Goal: Information Seeking & Learning: Learn about a topic

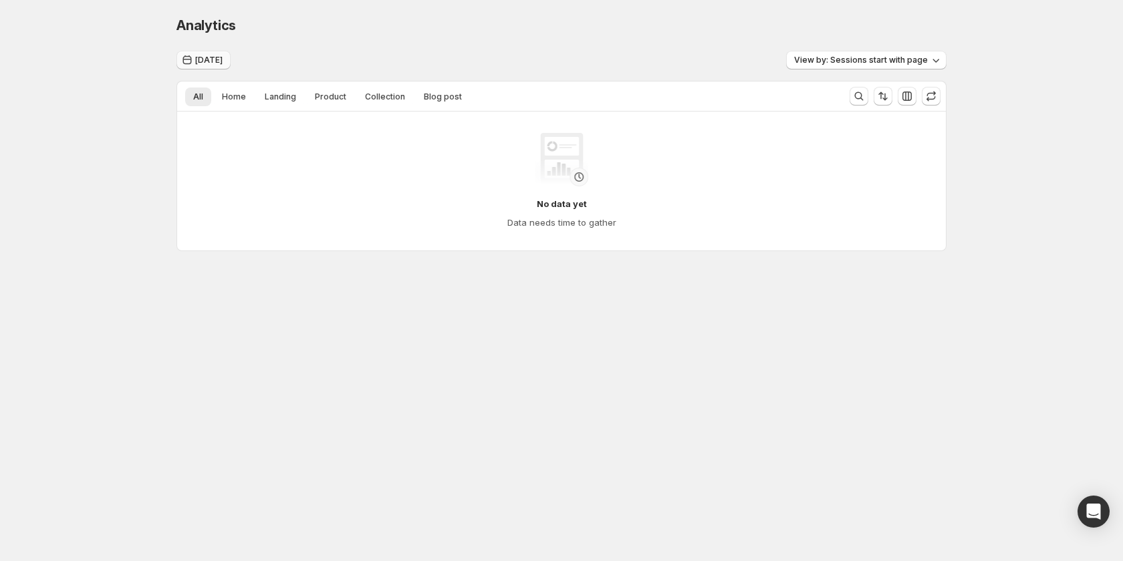
click at [213, 59] on span "Sep 24, 2025" at bounding box center [208, 60] width 27 height 11
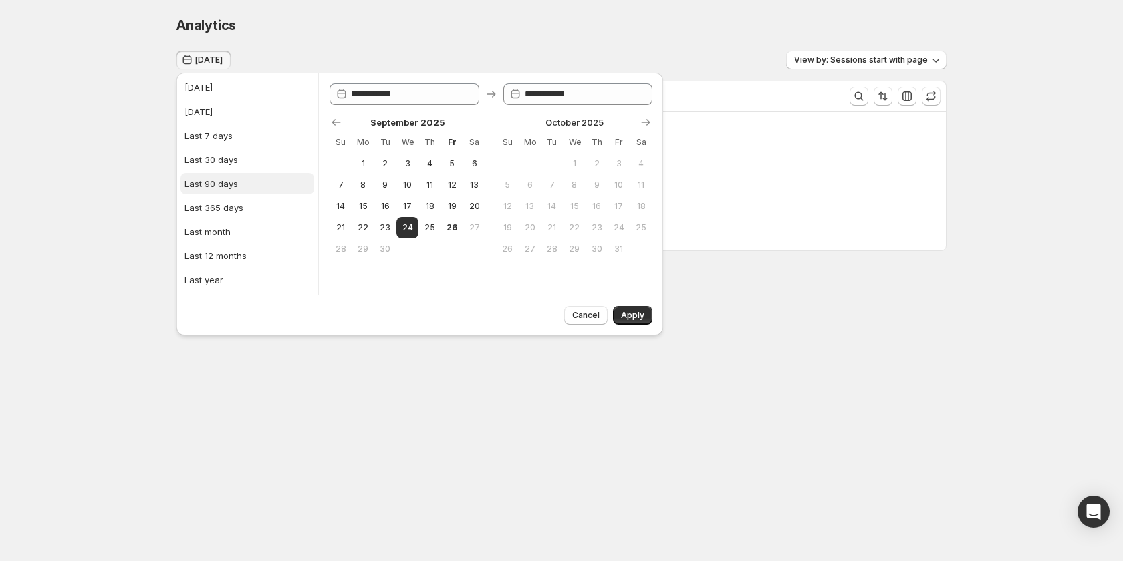
click at [227, 191] on button "Last 90 days" at bounding box center [247, 183] width 134 height 21
type input "**********"
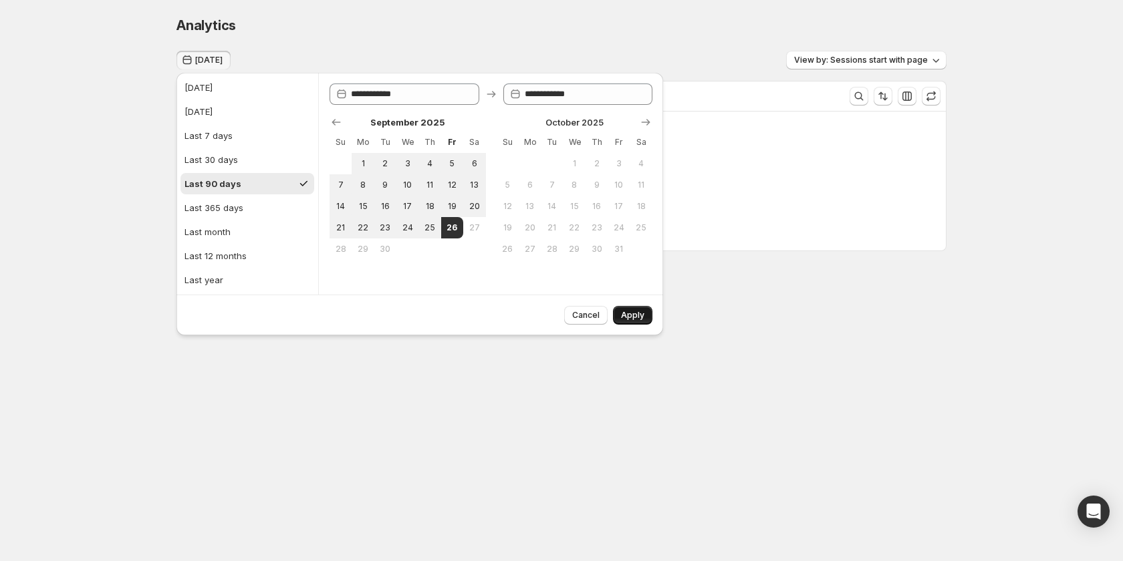
click at [638, 323] on button "Apply" at bounding box center [632, 315] width 39 height 19
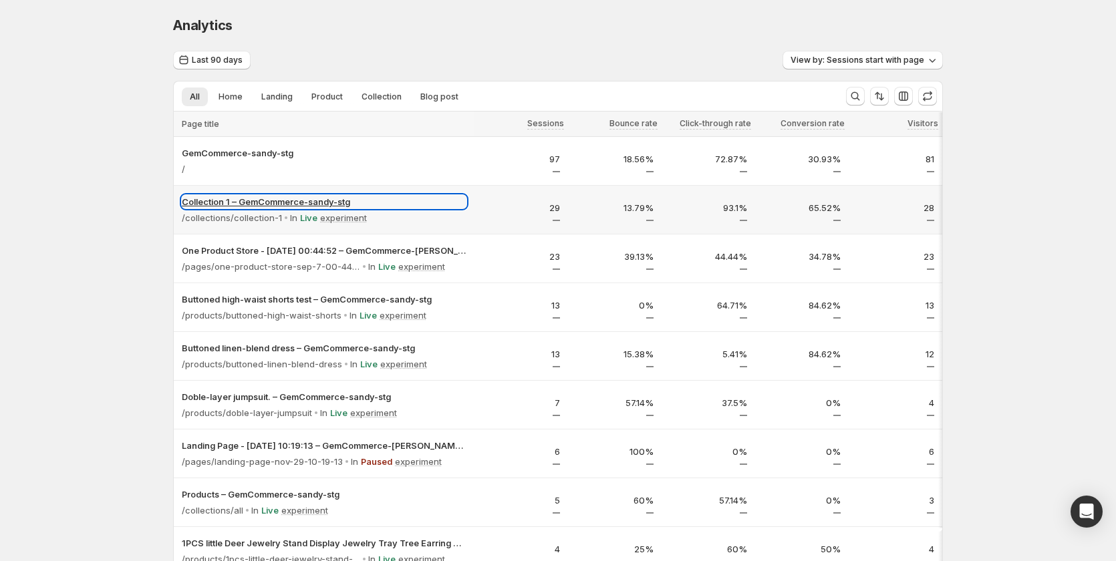
click at [245, 206] on p "Collection 1 – GemCommerce-sandy-stg" at bounding box center [324, 201] width 285 height 13
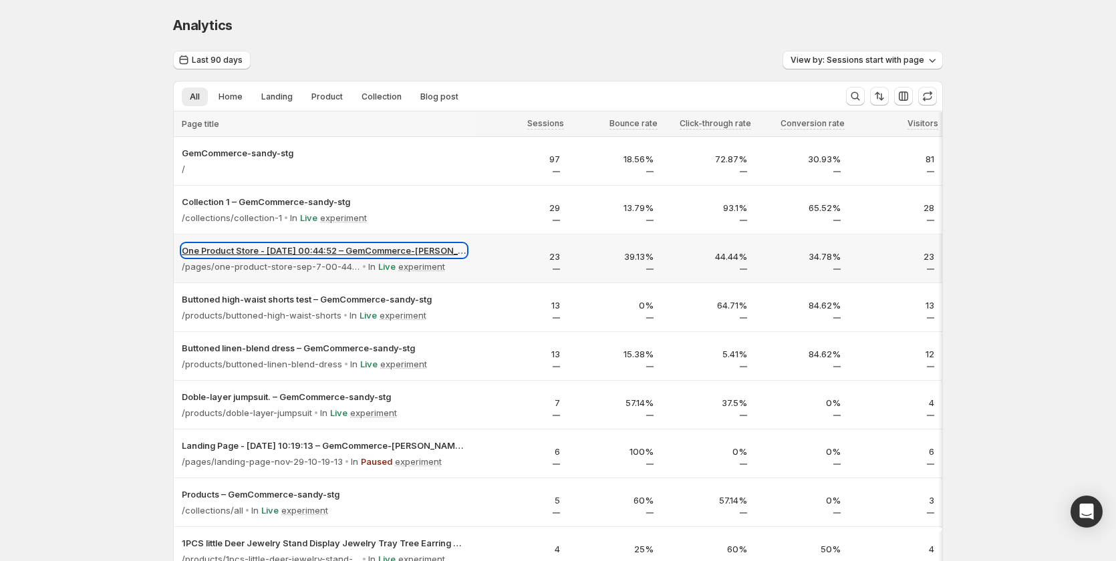
click at [352, 255] on p "One Product Store - Sep 7, 00:44:52 – GemCommerce-sandy-stg" at bounding box center [324, 250] width 285 height 13
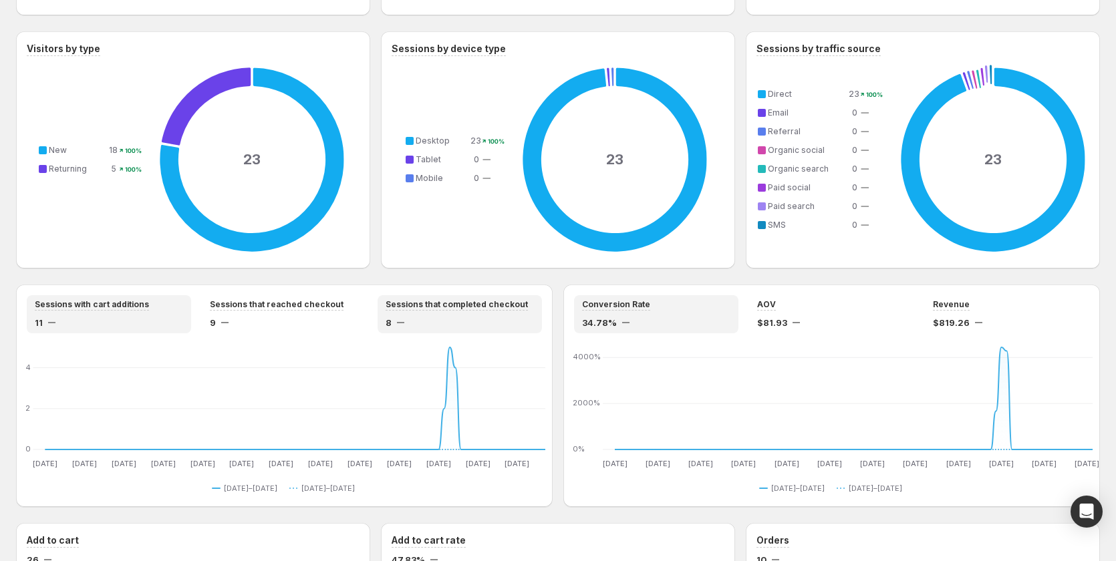
scroll to position [861, 0]
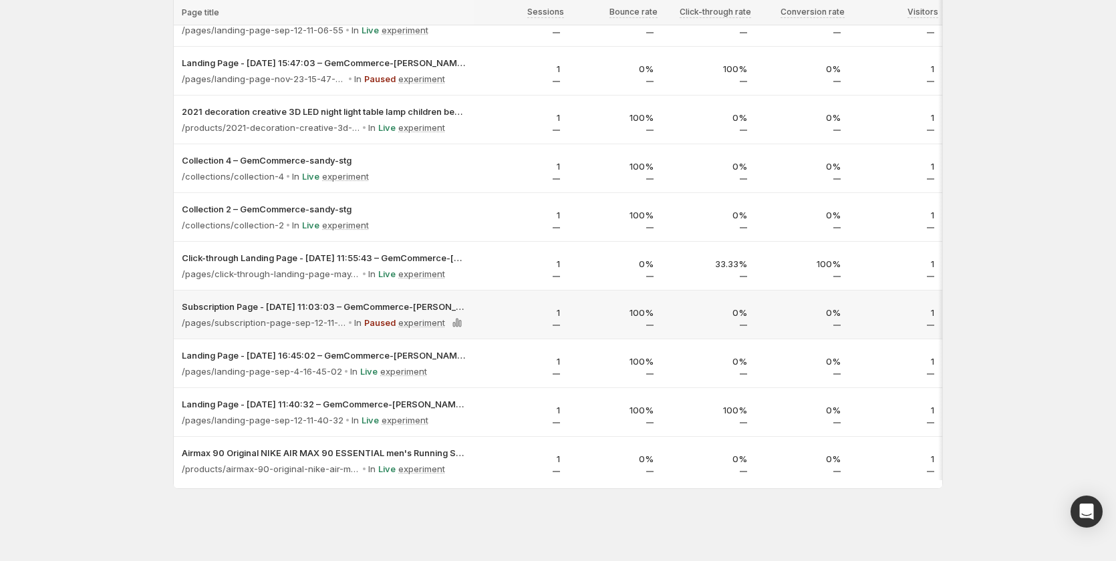
scroll to position [632, 0]
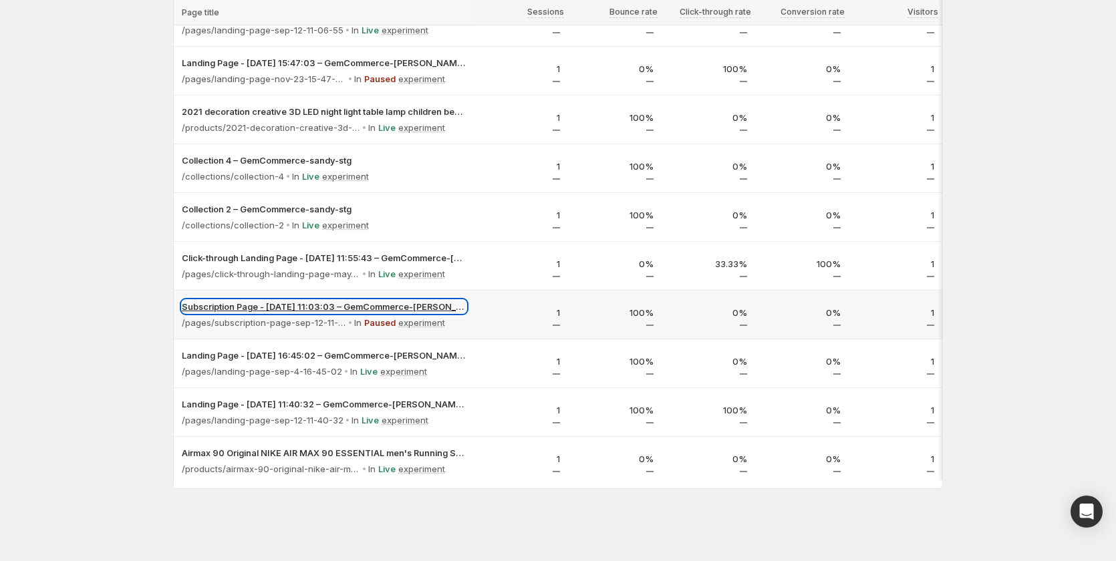
click at [308, 300] on p "Subscription Page - Sep 12, 11:03:03 – GemCommerce-sandy-stg" at bounding box center [324, 306] width 285 height 13
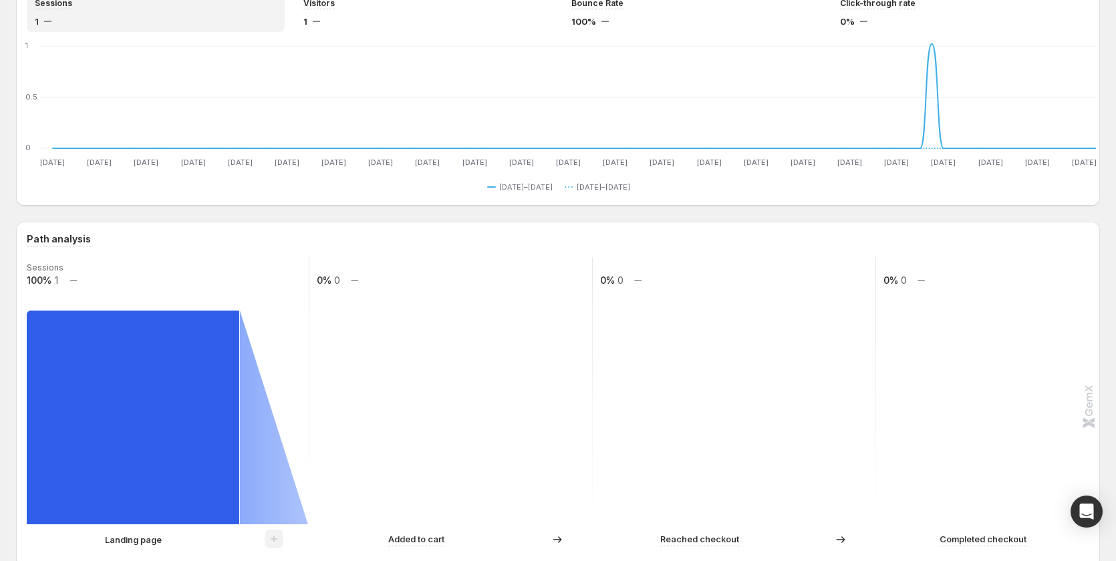
scroll to position [935, 0]
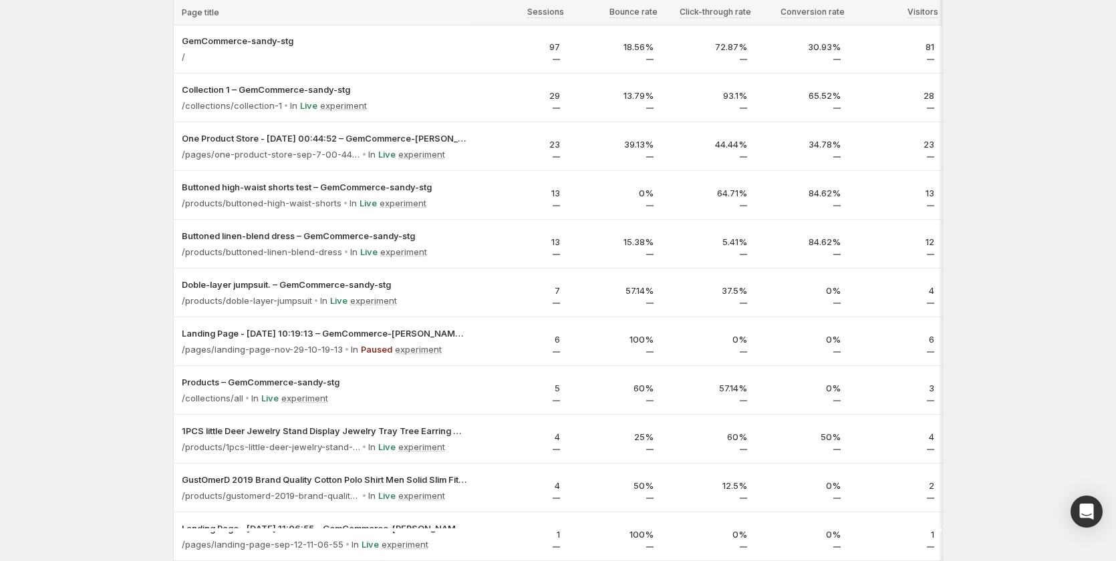
scroll to position [31, 0]
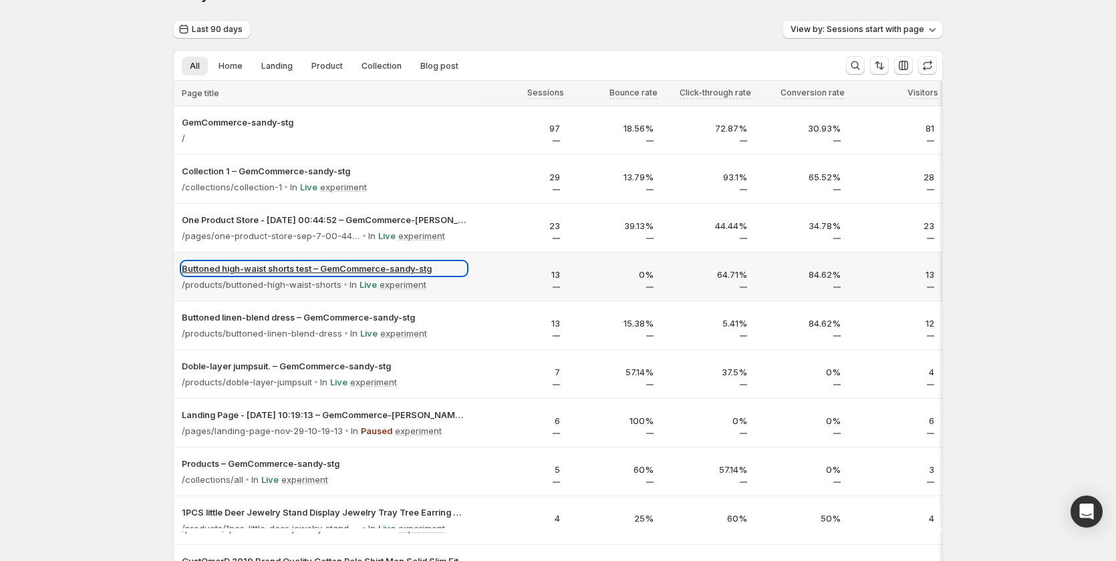
click at [381, 265] on p "Buttoned high-waist shorts test – GemCommerce-sandy-stg" at bounding box center [324, 268] width 285 height 13
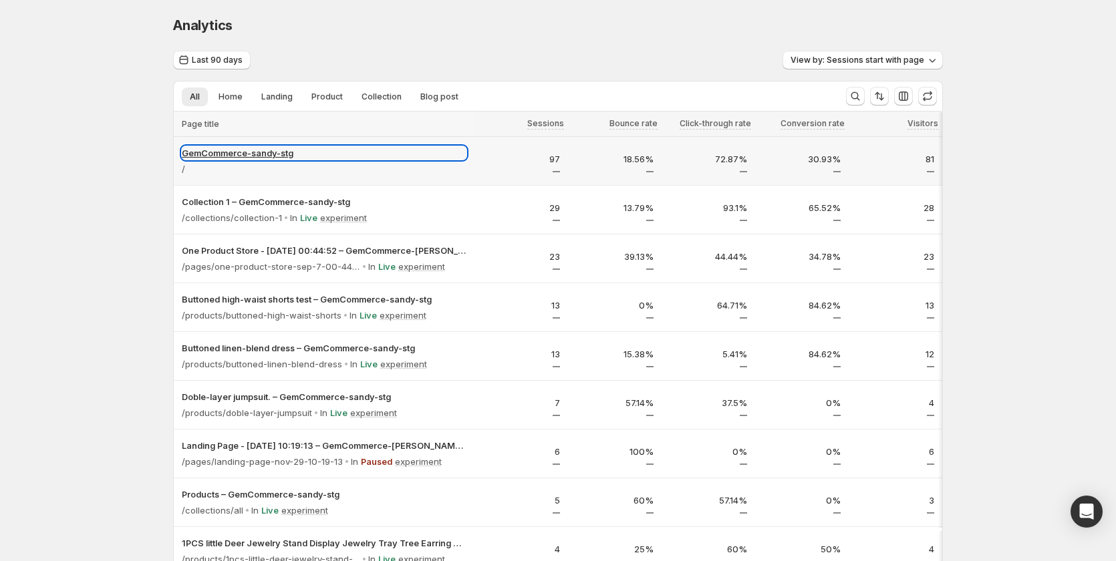
click at [239, 147] on p "GemCommerce-sandy-stg" at bounding box center [324, 152] width 285 height 13
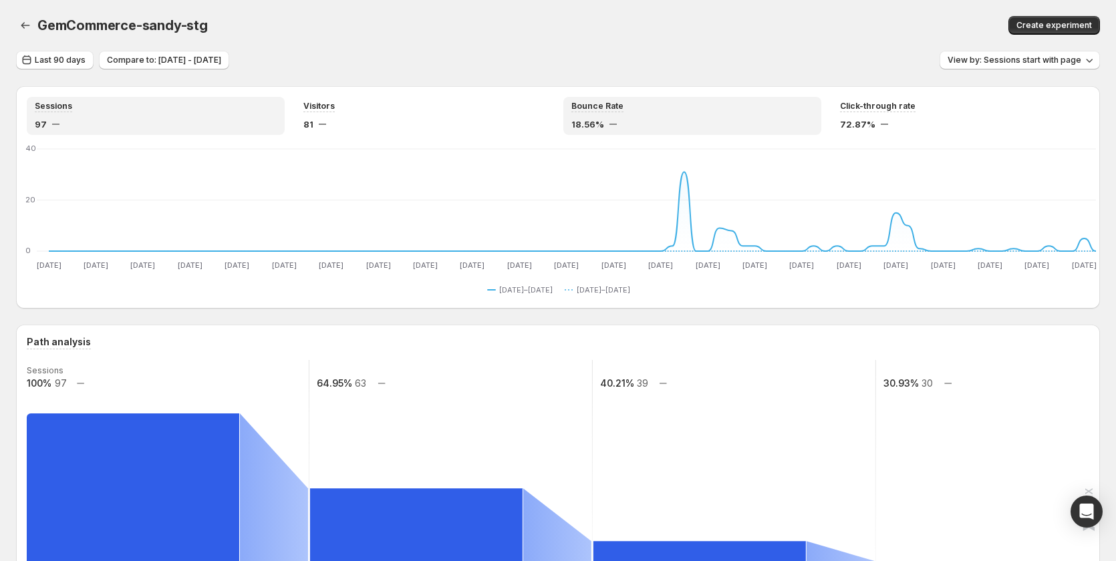
click at [617, 120] on div "18.56%" at bounding box center [692, 124] width 242 height 13
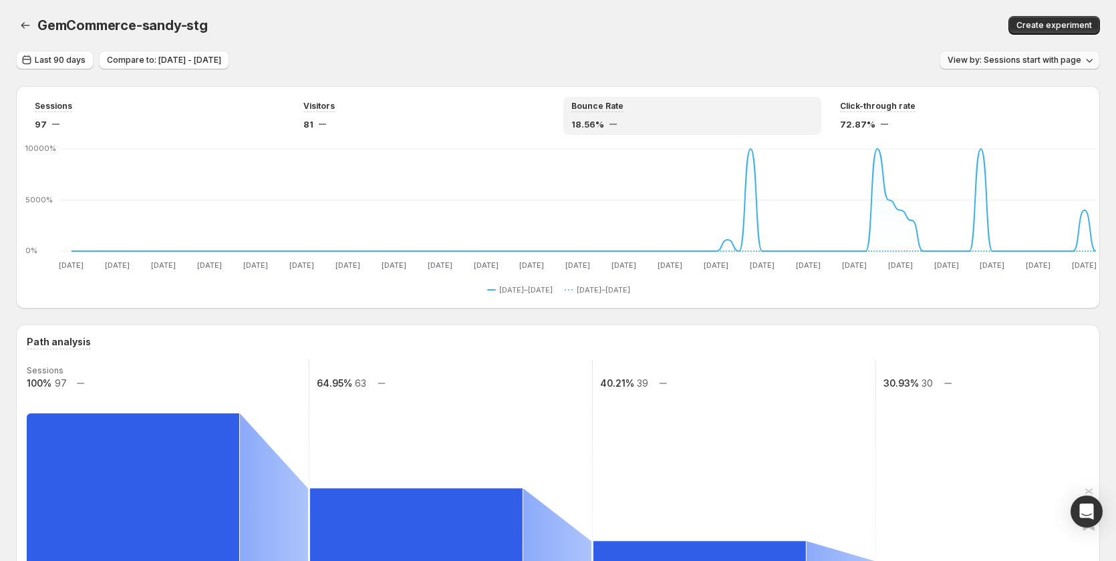
click at [985, 55] on span "View by: Sessions start with page" at bounding box center [1014, 60] width 134 height 11
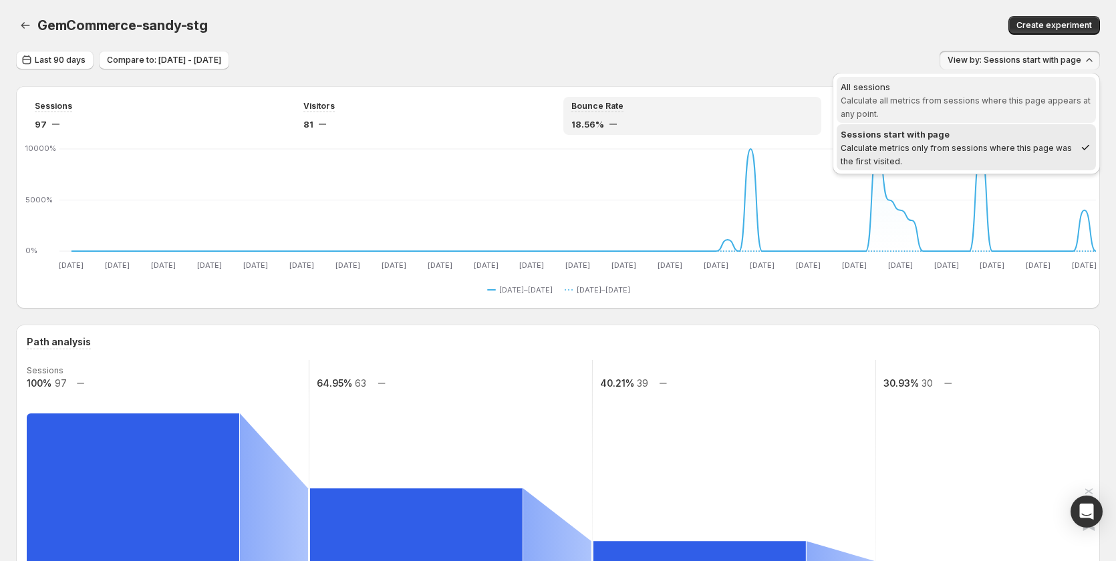
click at [974, 88] on div "All sessions" at bounding box center [966, 86] width 251 height 13
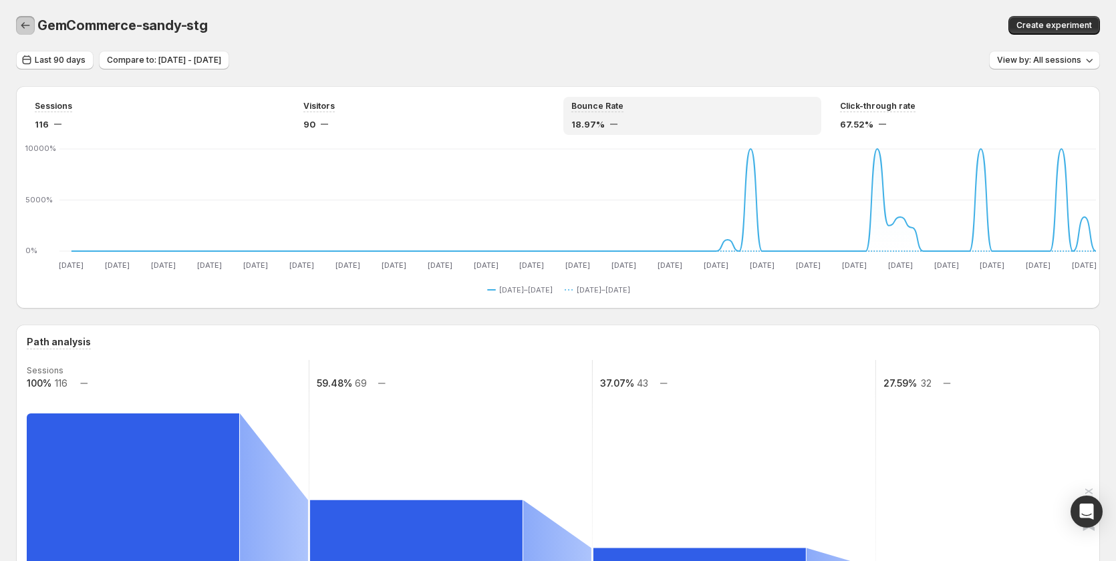
click at [23, 27] on icon "button" at bounding box center [25, 25] width 13 height 13
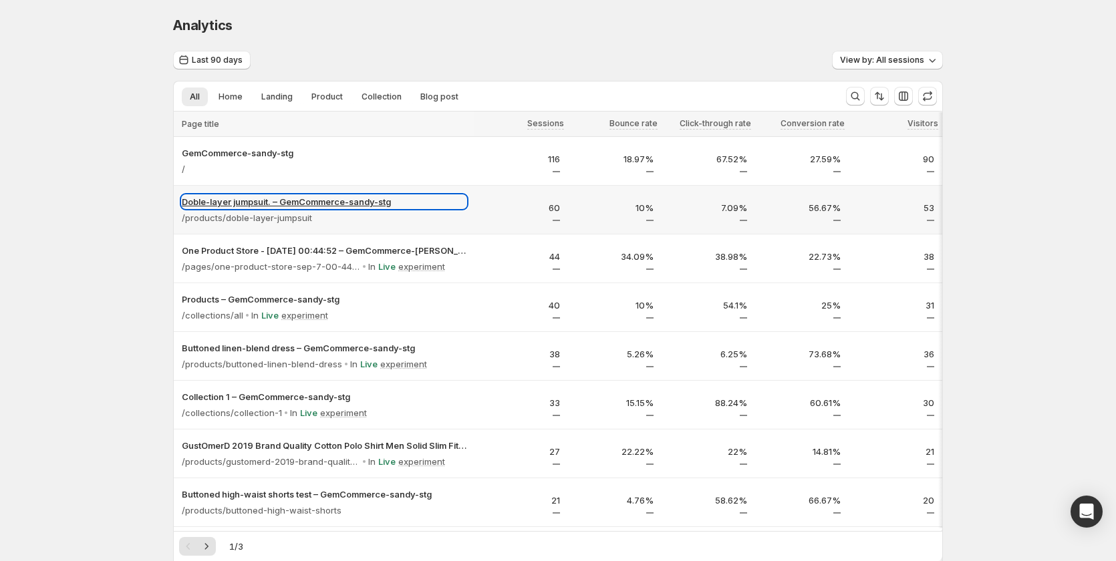
click at [352, 200] on p "Doble-layer jumpsuit. – GemCommerce-sandy-stg" at bounding box center [324, 201] width 285 height 13
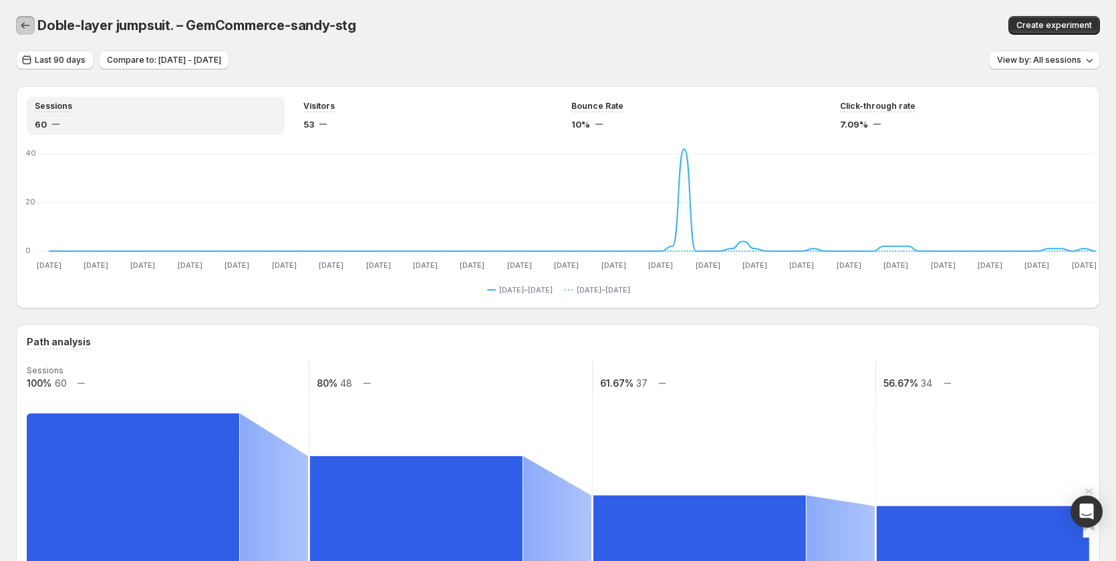
click at [27, 21] on icon "button" at bounding box center [25, 25] width 13 height 13
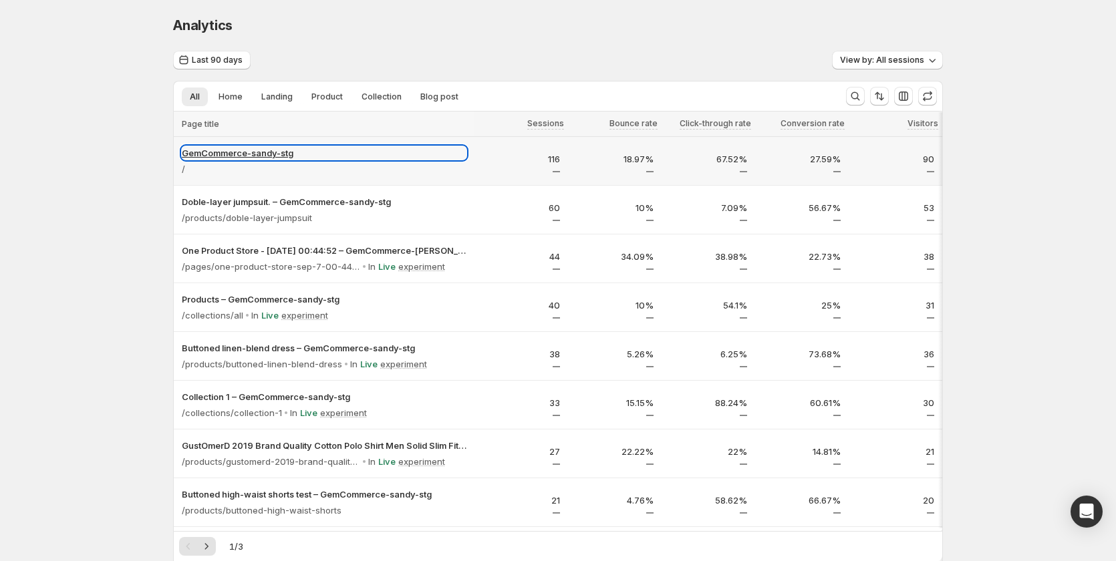
click at [207, 151] on p "GemCommerce-sandy-stg" at bounding box center [324, 152] width 285 height 13
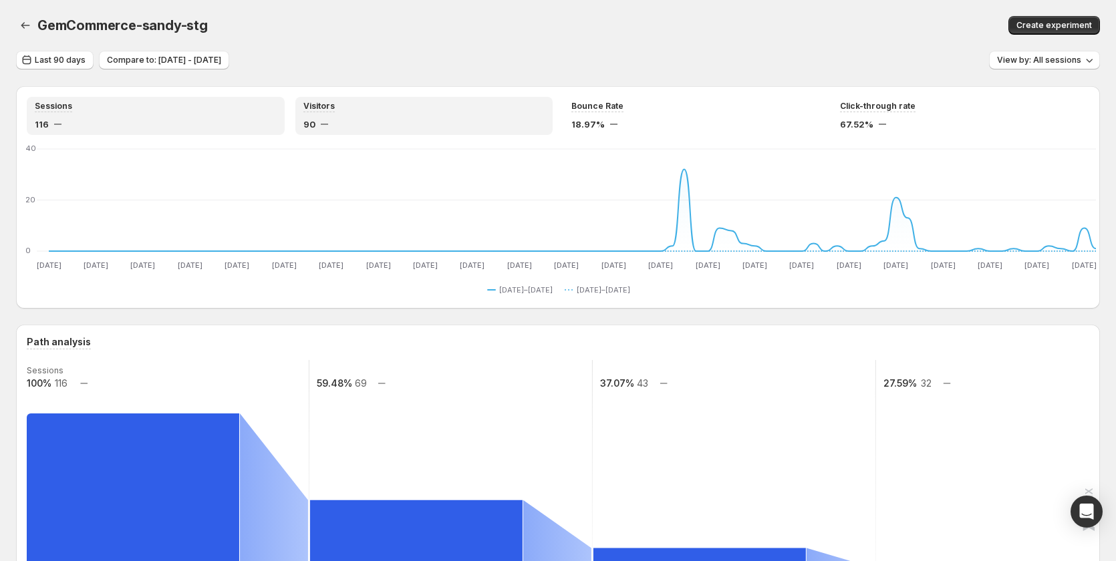
click at [382, 124] on div "90" at bounding box center [424, 124] width 242 height 13
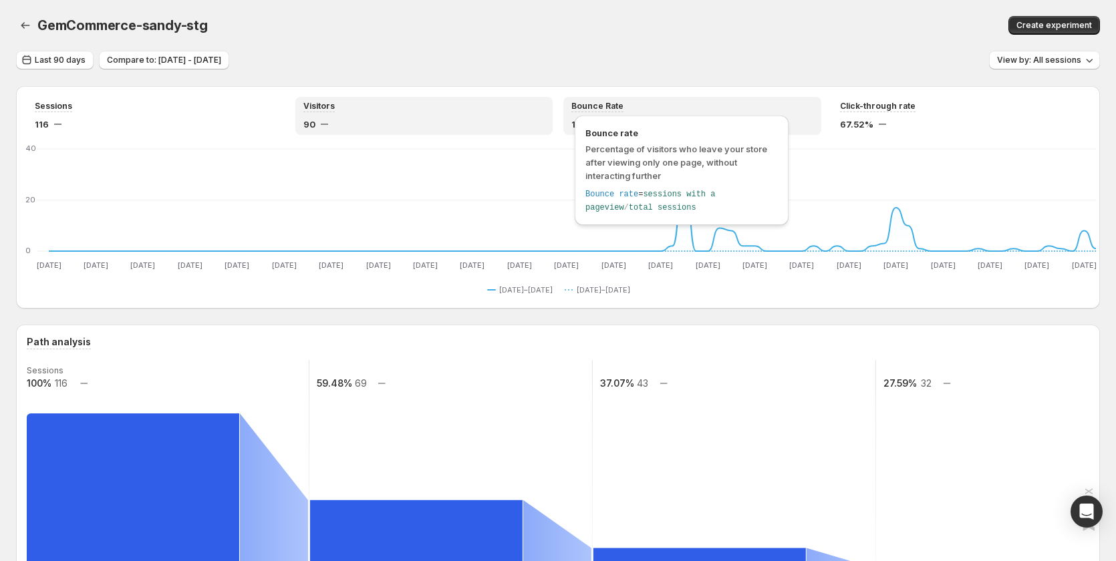
click at [656, 121] on div "Bounce rate Percentage of visitors who leave your store after viewing only one …" at bounding box center [682, 171] width 214 height 110
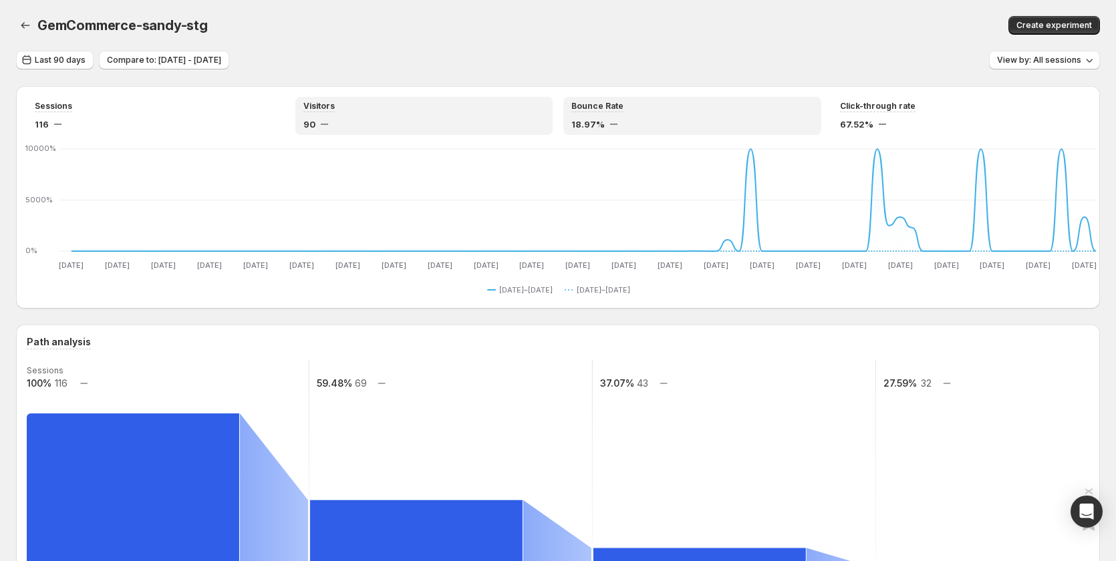
click at [455, 117] on div "Visitors 90" at bounding box center [424, 116] width 242 height 30
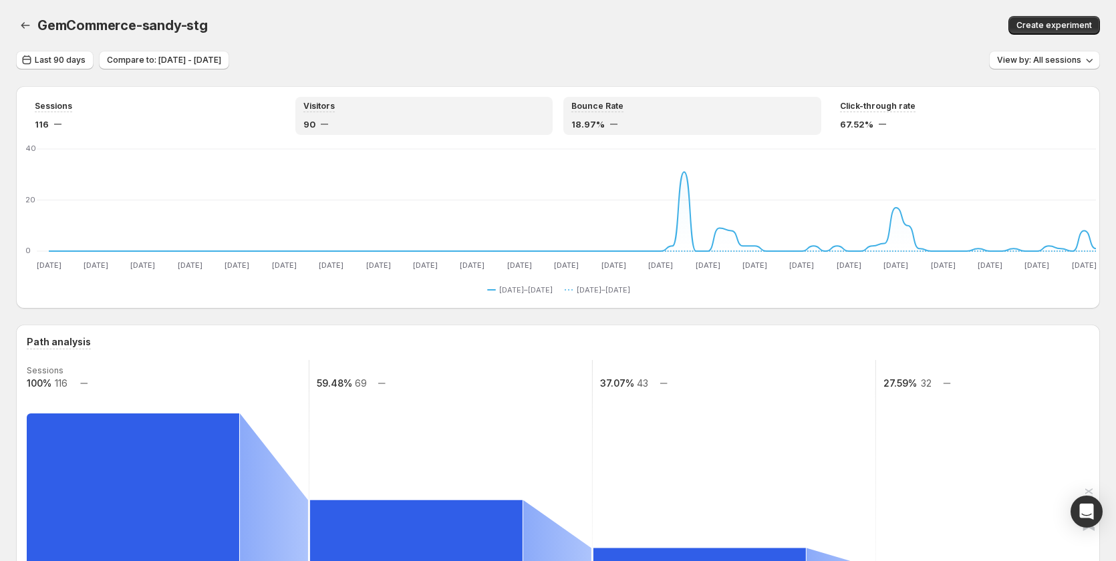
click at [674, 112] on div "Bounce Rate" at bounding box center [692, 106] width 242 height 11
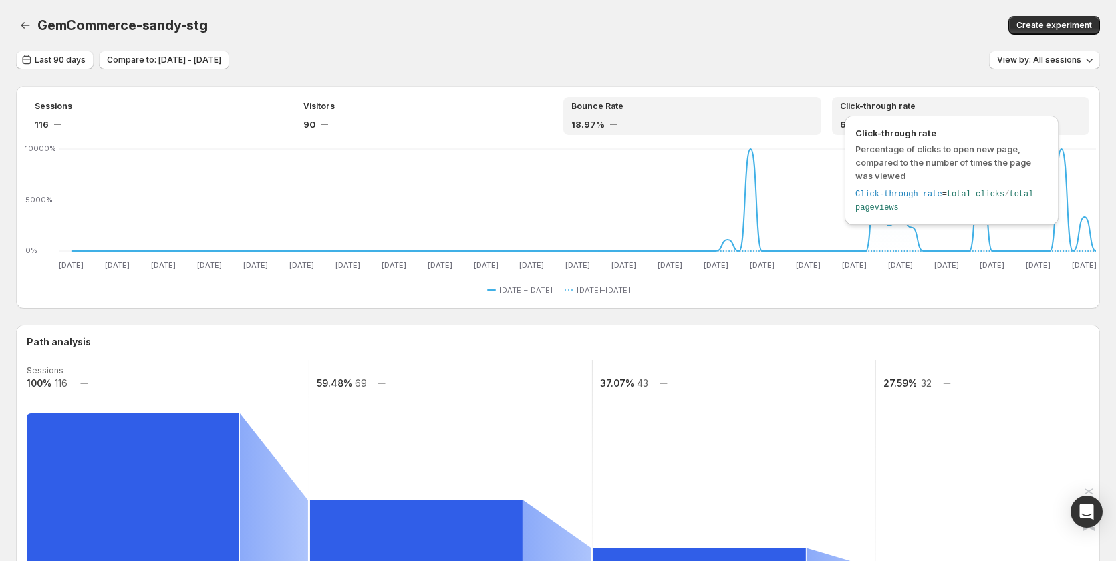
click at [861, 104] on span "Click-through rate" at bounding box center [878, 106] width 76 height 11
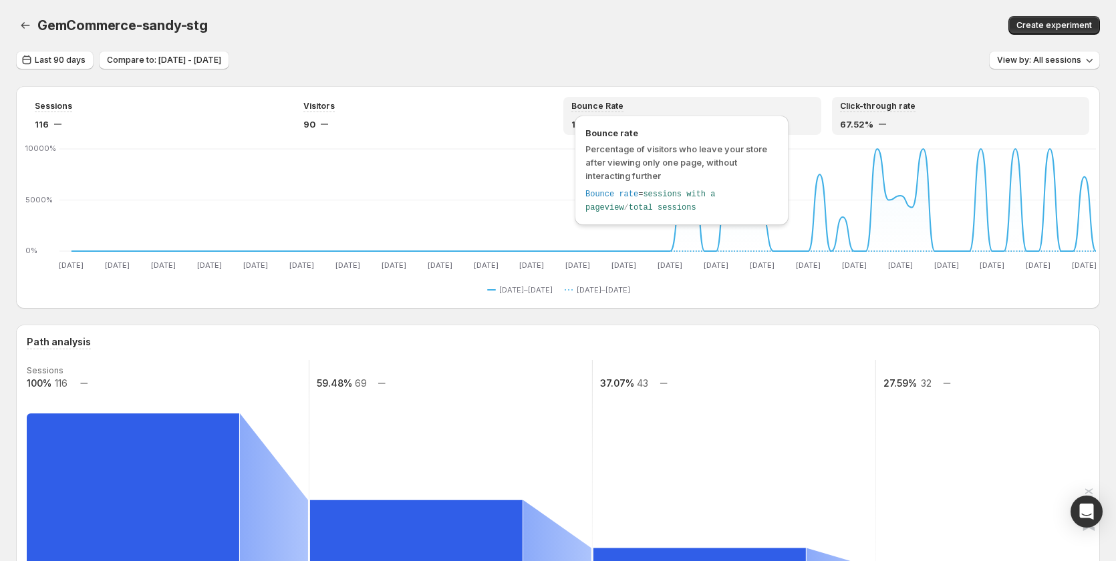
click at [587, 104] on span "Bounce Rate" at bounding box center [597, 106] width 52 height 11
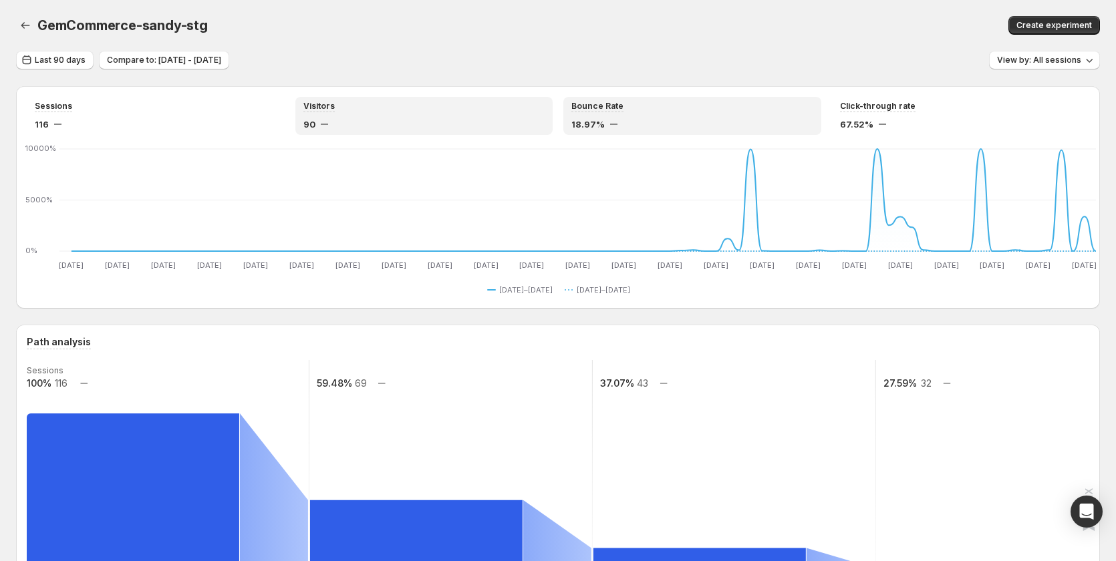
click at [356, 107] on div "Visitors" at bounding box center [424, 106] width 242 height 11
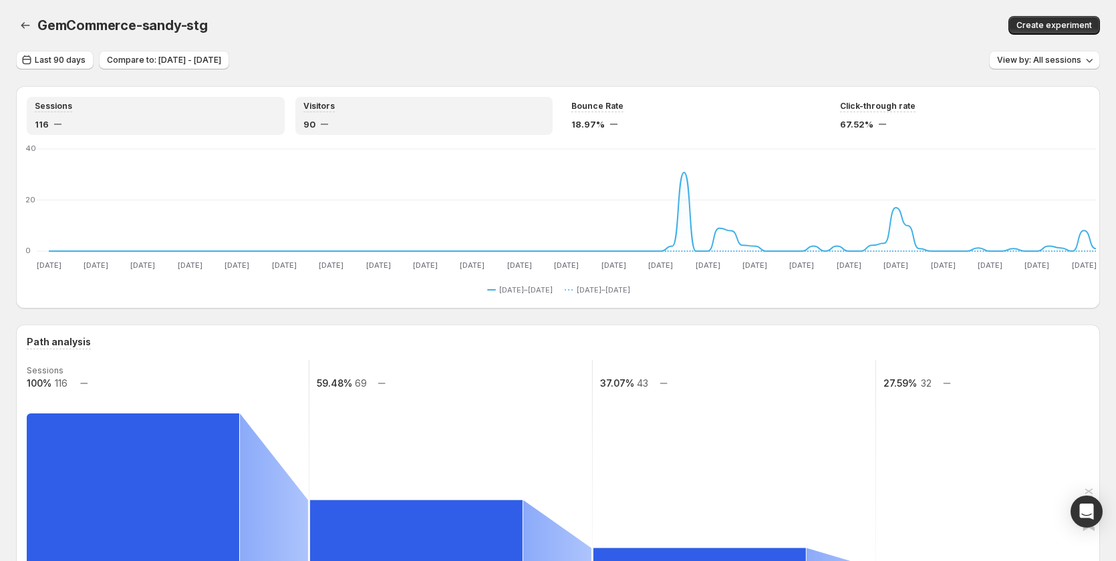
click at [182, 115] on div "Sessions 116" at bounding box center [156, 116] width 242 height 30
click at [428, 120] on div "90" at bounding box center [424, 124] width 242 height 13
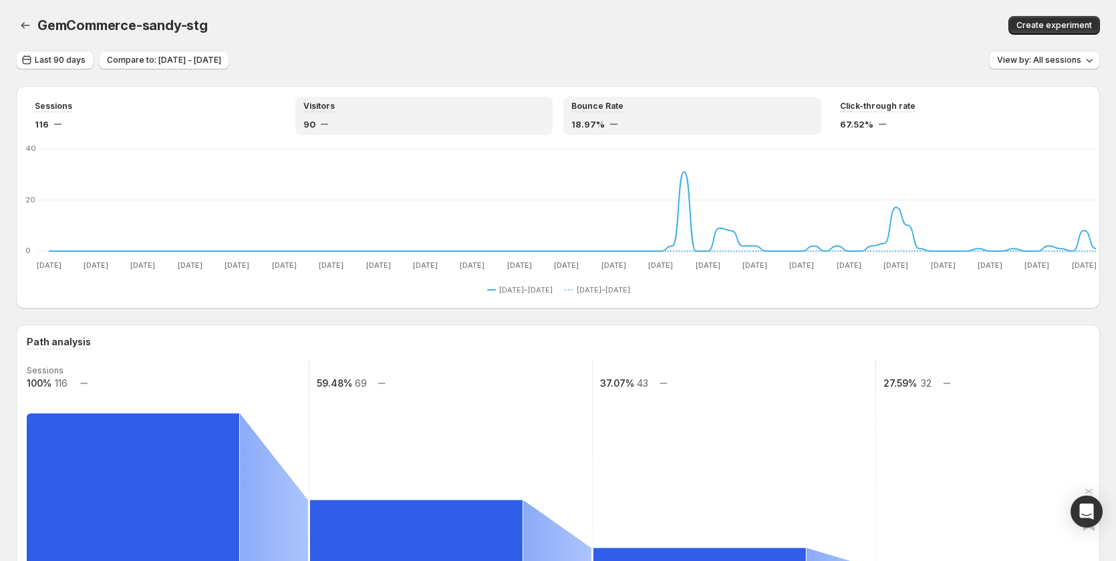
click at [672, 118] on div "18.97%" at bounding box center [692, 124] width 242 height 13
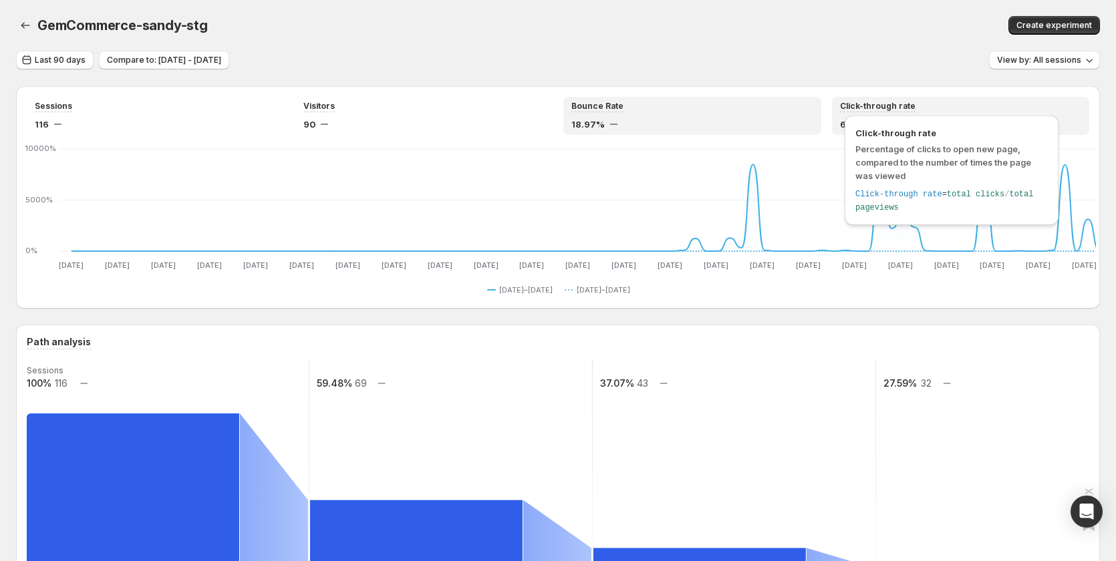
click at [877, 106] on span "Click-through rate" at bounding box center [878, 106] width 76 height 11
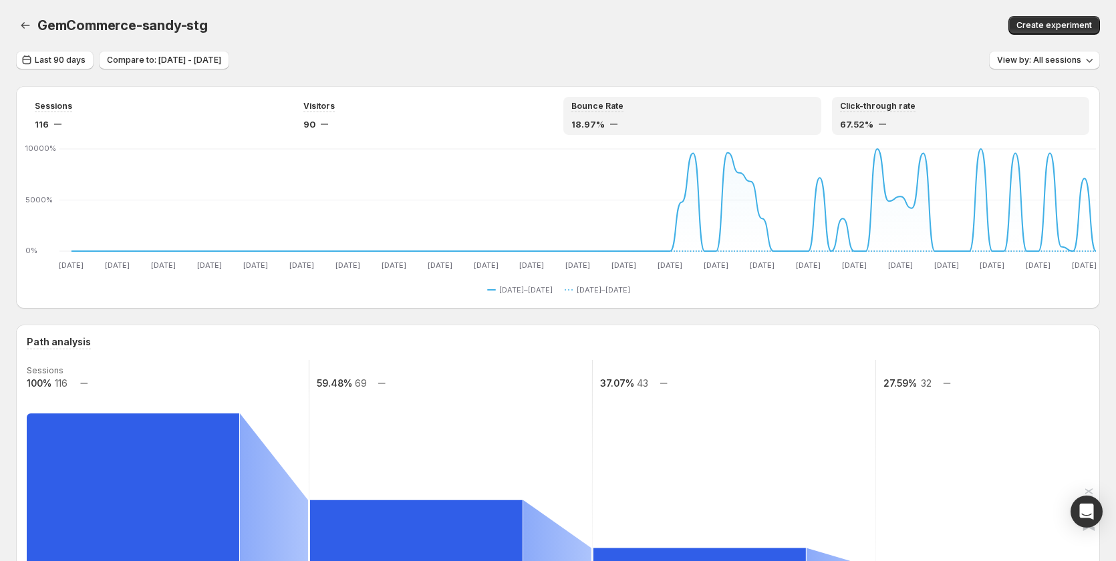
drag, startPoint x: 704, startPoint y: 106, endPoint x: 667, endPoint y: 109, distance: 36.2
click at [702, 106] on div "Bounce Rate" at bounding box center [692, 106] width 242 height 11
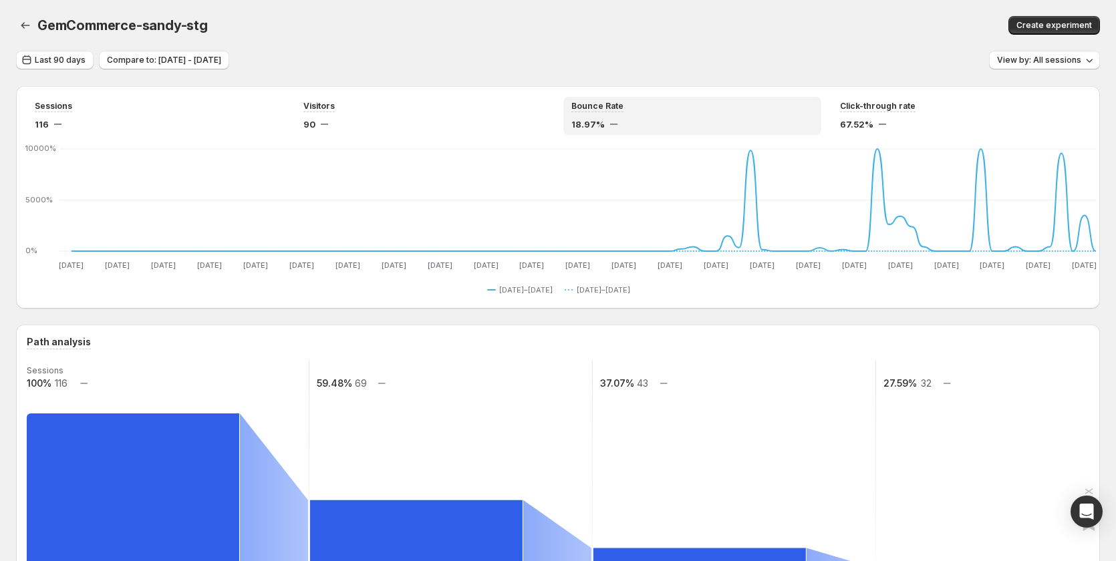
click at [423, 135] on div "Sessions 116 Visitors 90 Bounce Rate 18.97% Click-through rate 67.52% Jun 29 Ju…" at bounding box center [558, 197] width 1084 height 222
click at [445, 108] on div "Visitors" at bounding box center [424, 106] width 242 height 11
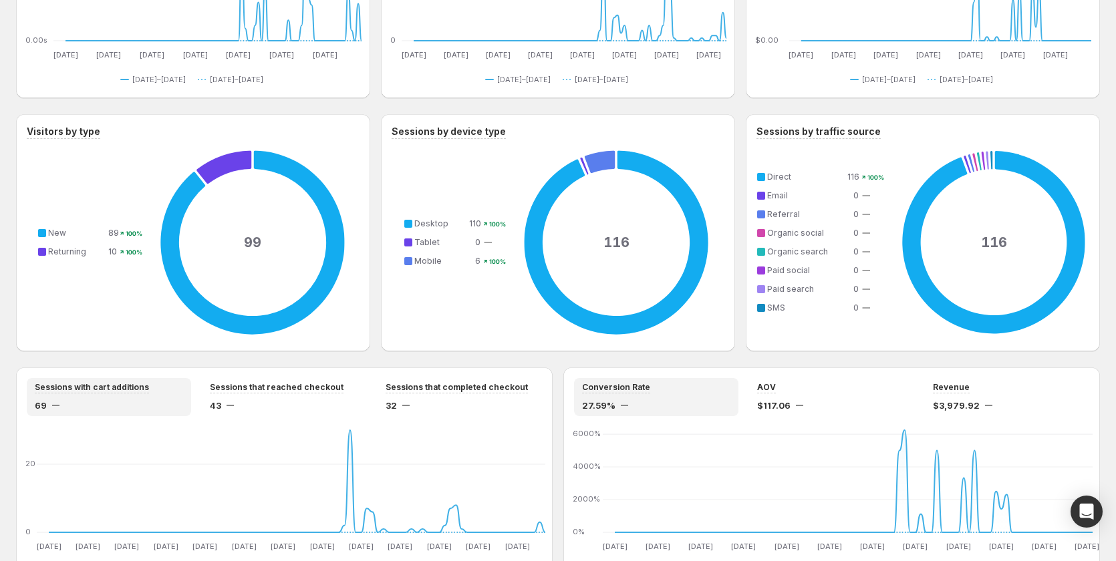
scroll to position [802, 0]
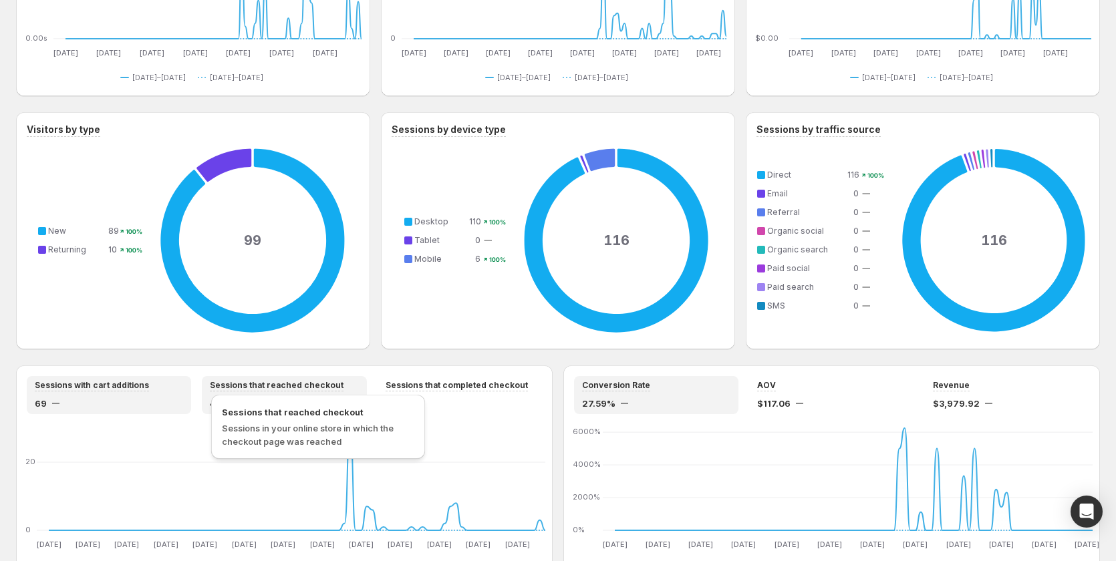
click at [255, 383] on span "Sessions that reached checkout" at bounding box center [277, 385] width 134 height 11
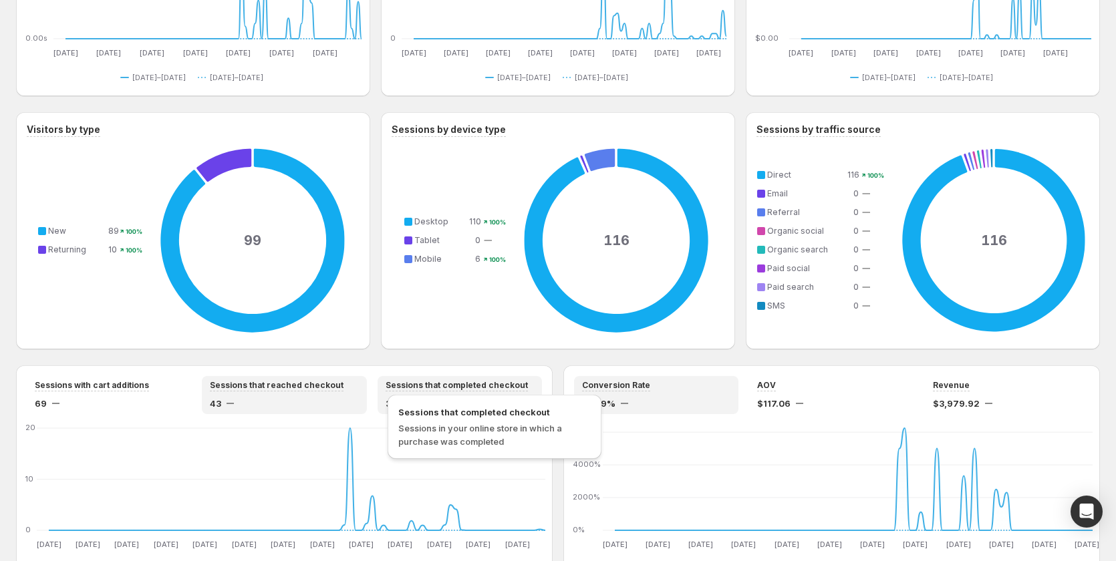
click at [481, 384] on span "Sessions that completed checkout" at bounding box center [457, 385] width 142 height 11
click at [300, 392] on div "Sessions that reached checkout 43" at bounding box center [284, 395] width 148 height 30
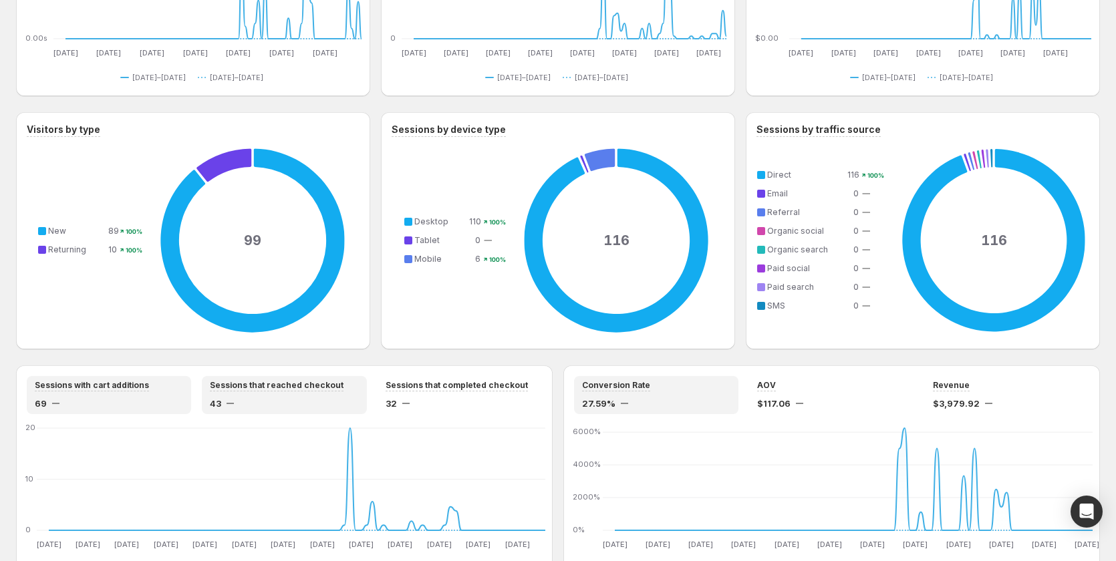
click at [140, 392] on div "Sessions with cart additions 69" at bounding box center [109, 395] width 148 height 30
drag, startPoint x: 281, startPoint y: 392, endPoint x: 534, endPoint y: 394, distance: 252.6
click at [286, 392] on div "Sessions that reached checkout 43" at bounding box center [284, 395] width 148 height 30
click at [534, 394] on div "Sessions that completed checkout 32" at bounding box center [460, 395] width 148 height 30
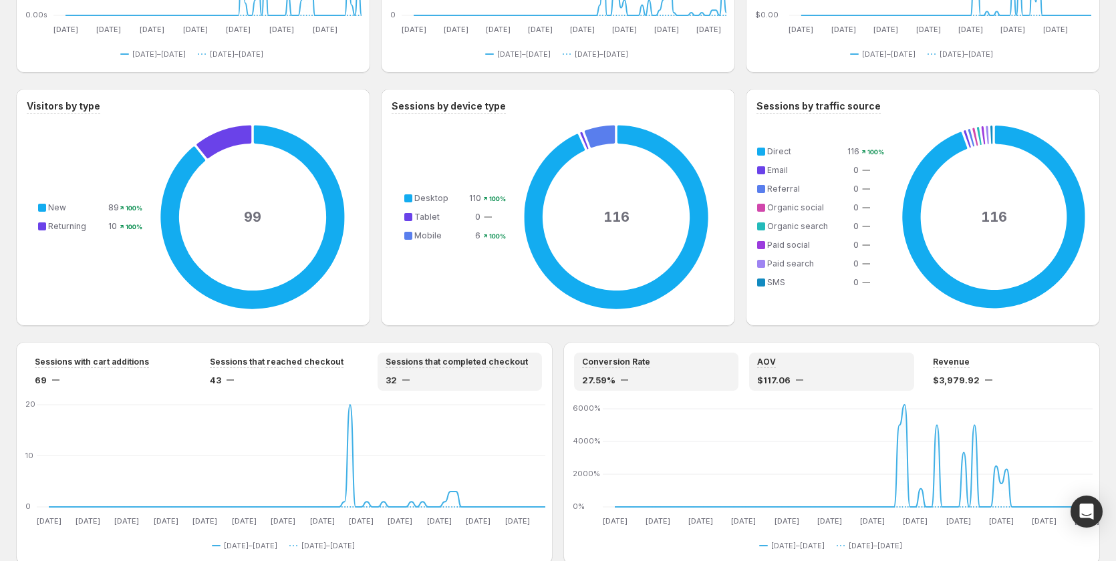
scroll to position [935, 0]
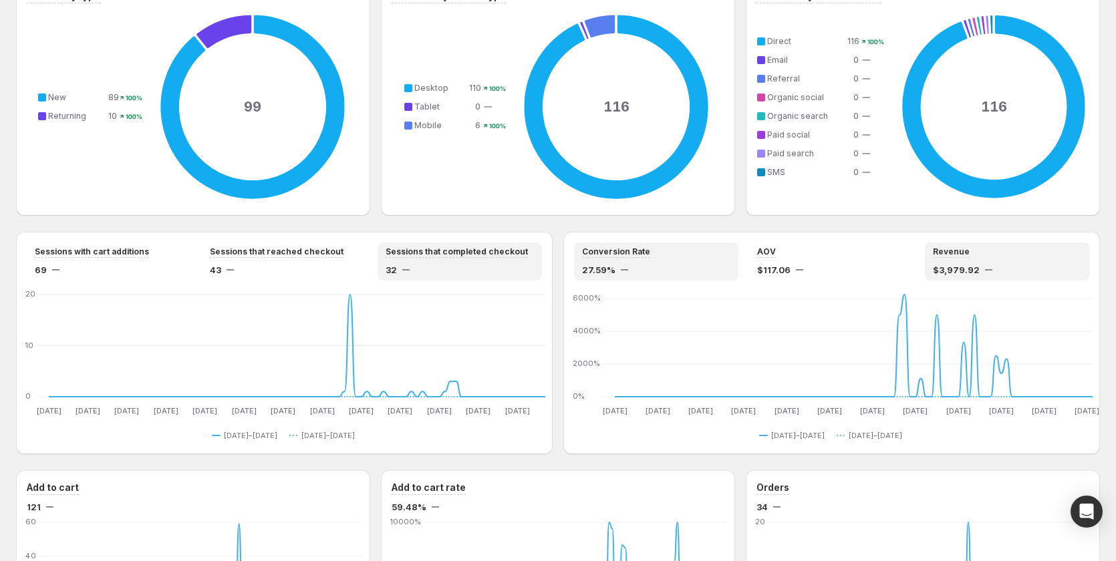
drag, startPoint x: 963, startPoint y: 265, endPoint x: 883, endPoint y: 259, distance: 79.8
click at [963, 265] on span "$3,979.92" at bounding box center [956, 269] width 47 height 13
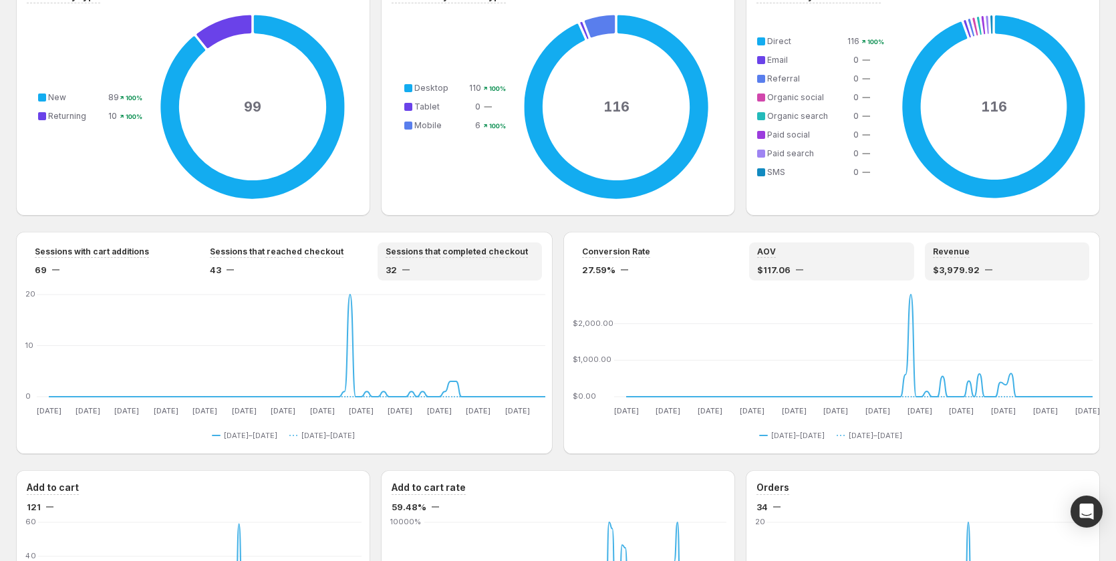
click at [862, 257] on div "AOV" at bounding box center [831, 252] width 148 height 11
click at [979, 258] on div "Revenue $3,979.92" at bounding box center [1007, 262] width 148 height 30
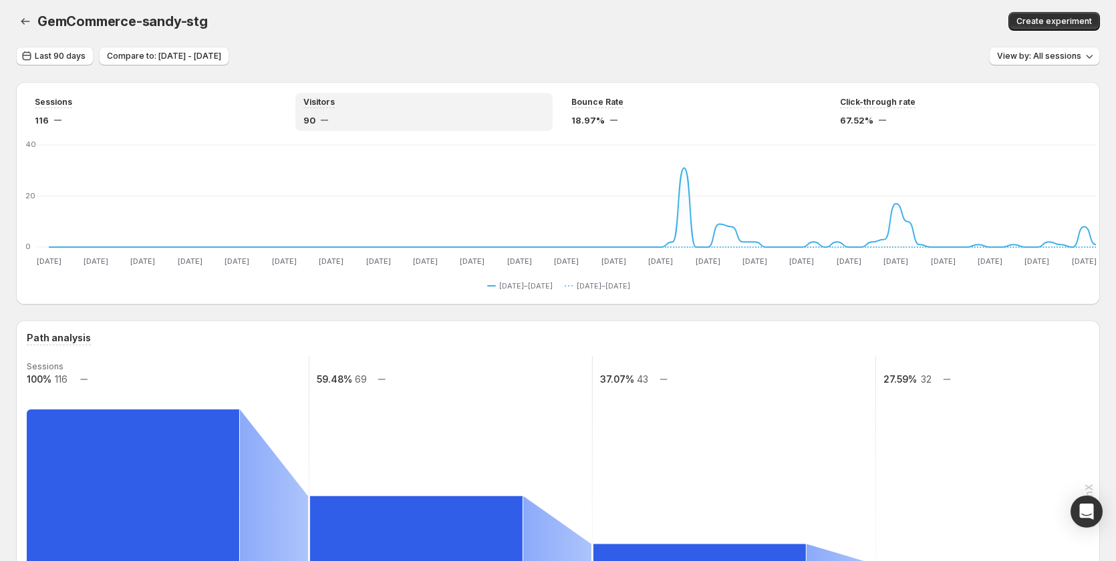
scroll to position [0, 0]
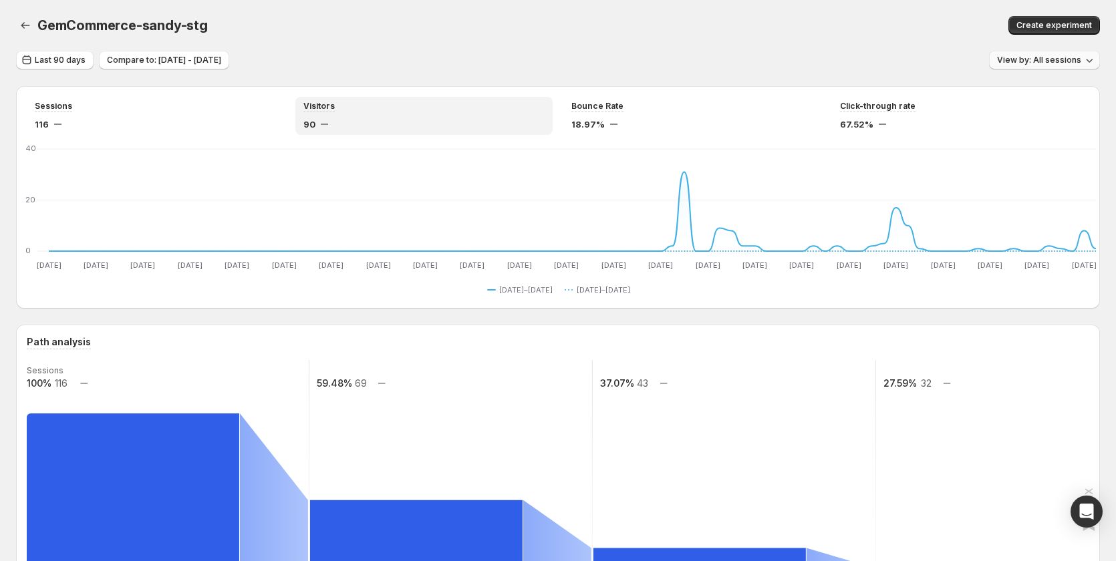
click at [1049, 56] on span "View by: All sessions" at bounding box center [1039, 60] width 84 height 11
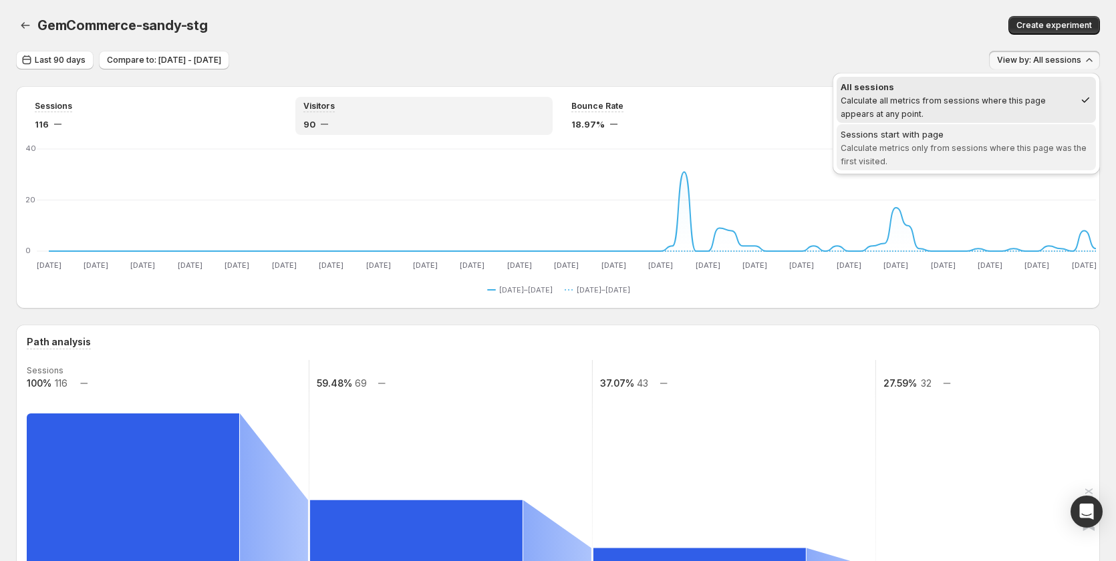
click at [980, 136] on div "Sessions start with page" at bounding box center [966, 134] width 251 height 13
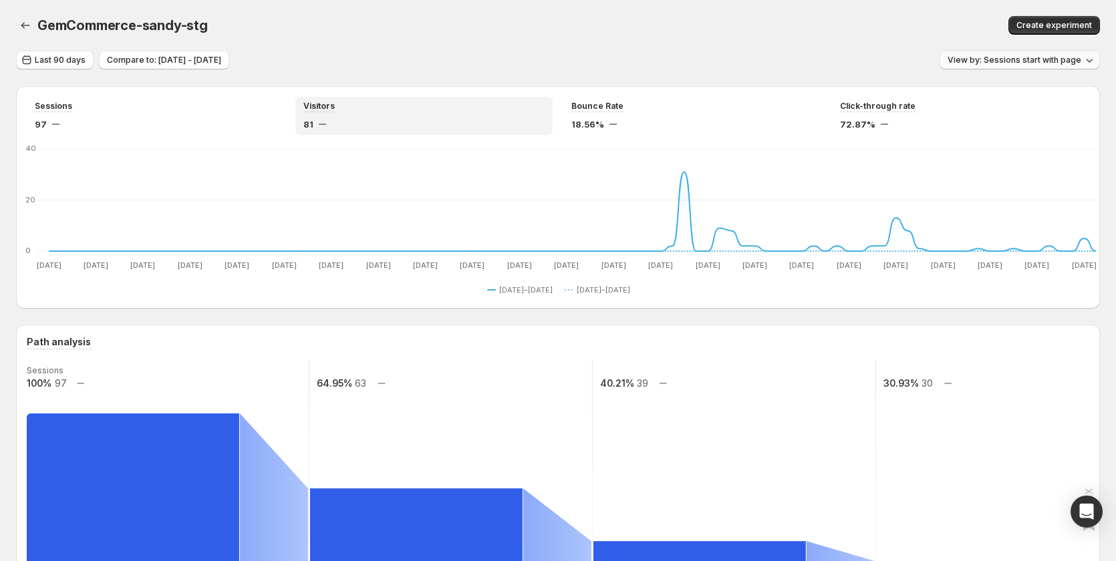
click at [961, 68] on button "View by: Sessions start with page" at bounding box center [1019, 60] width 160 height 19
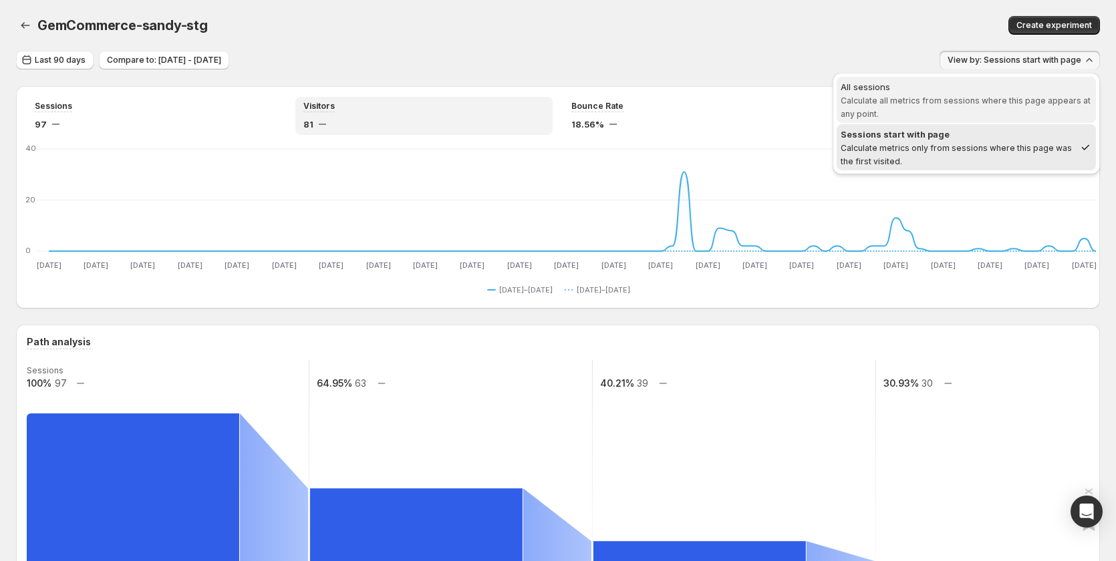
click at [941, 98] on span "Calculate all metrics from sessions where this page appears at any point." at bounding box center [966, 107] width 250 height 23
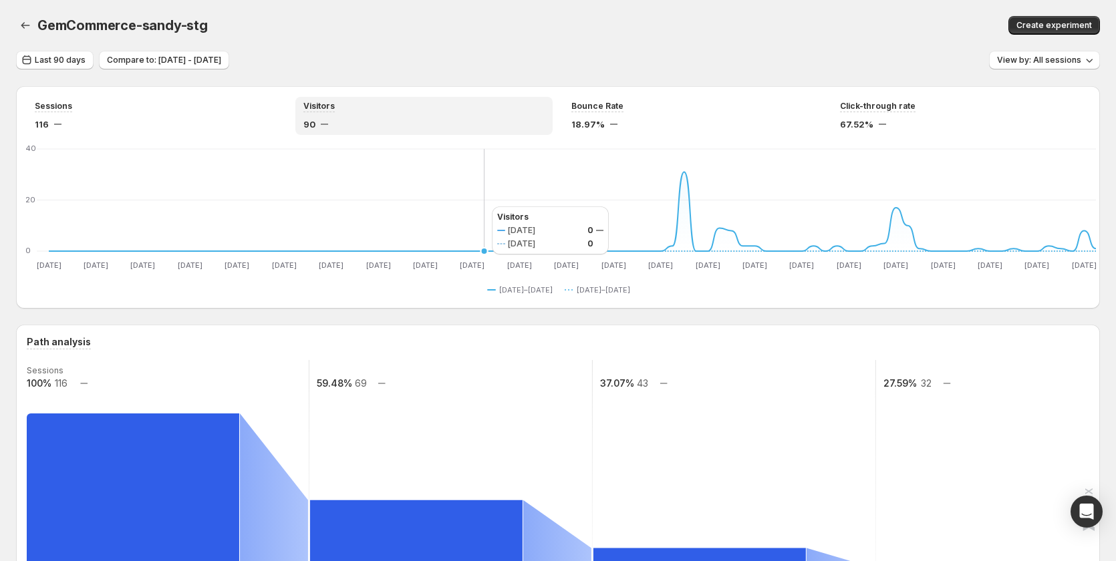
scroll to position [134, 0]
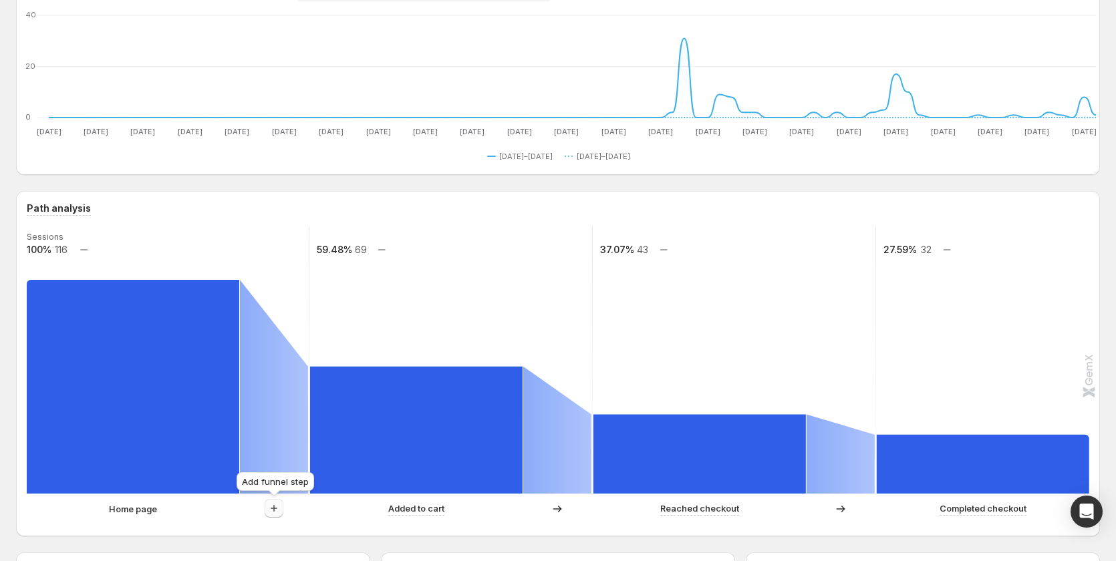
click at [269, 507] on icon "button" at bounding box center [273, 508] width 13 height 13
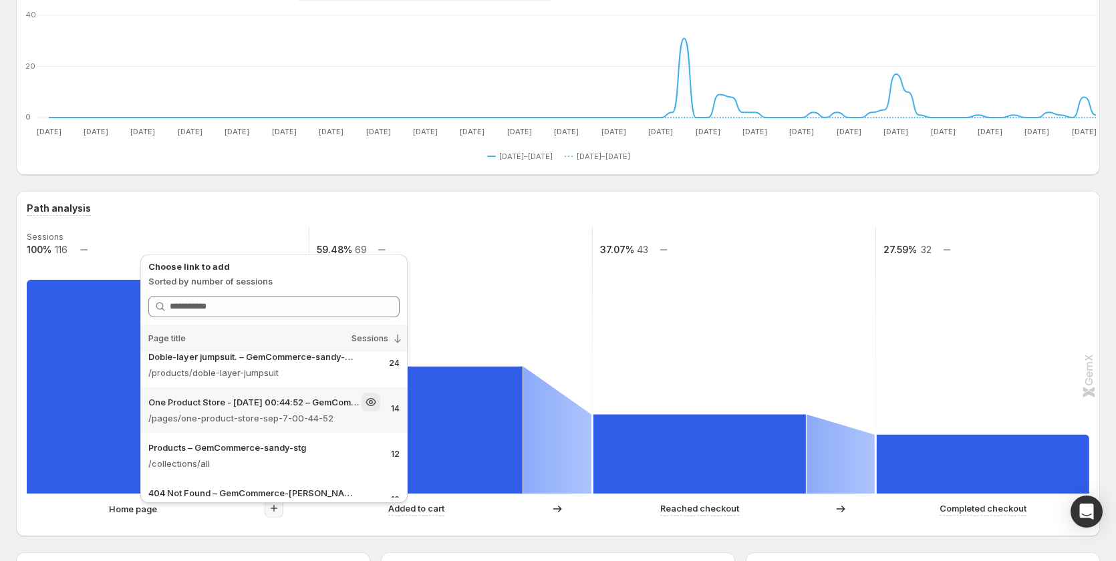
scroll to position [0, 0]
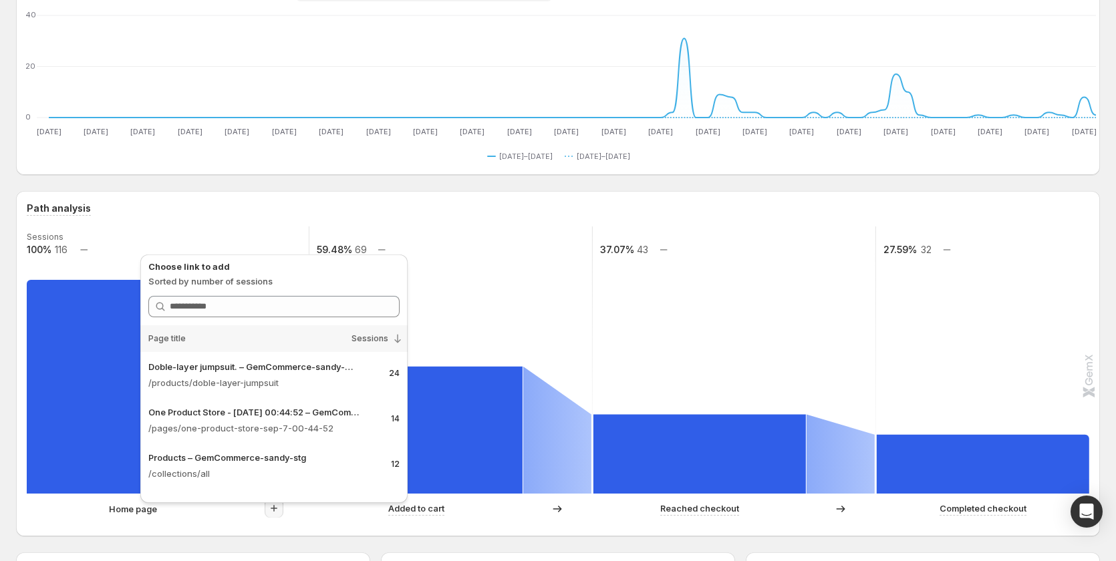
click at [523, 241] on rect at bounding box center [451, 360] width 285 height 267
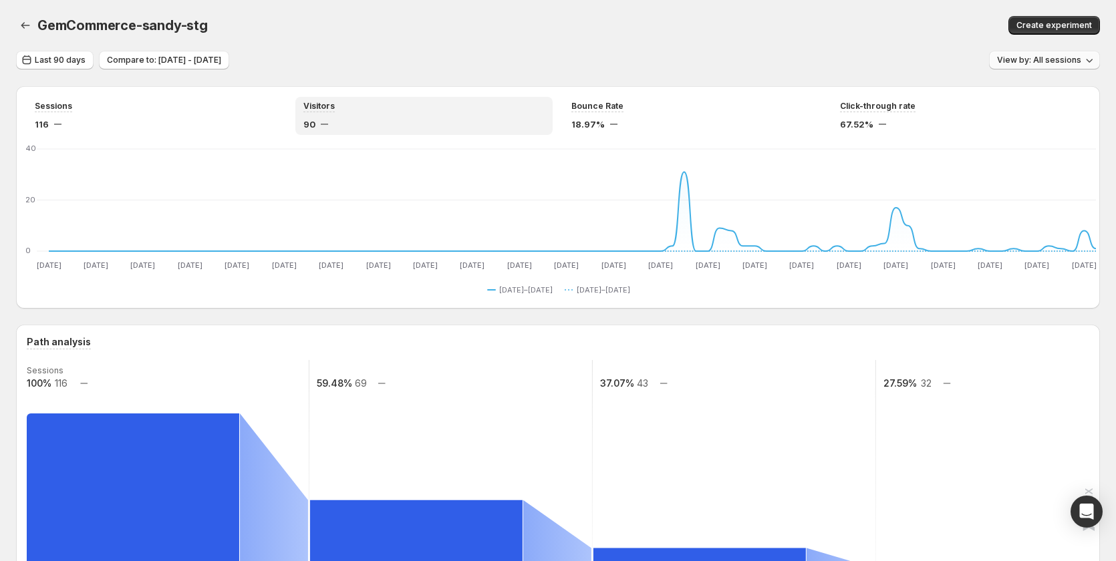
click at [1056, 57] on span "View by: All sessions" at bounding box center [1039, 60] width 84 height 11
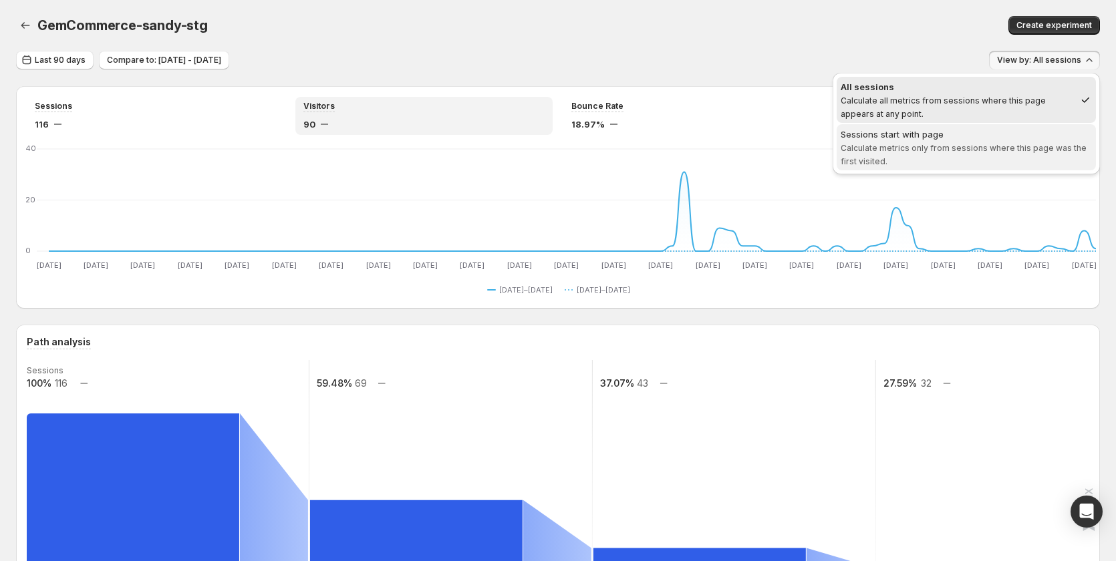
click at [1022, 144] on span "Calculate metrics only from sessions where this page was the first visited." at bounding box center [964, 154] width 246 height 23
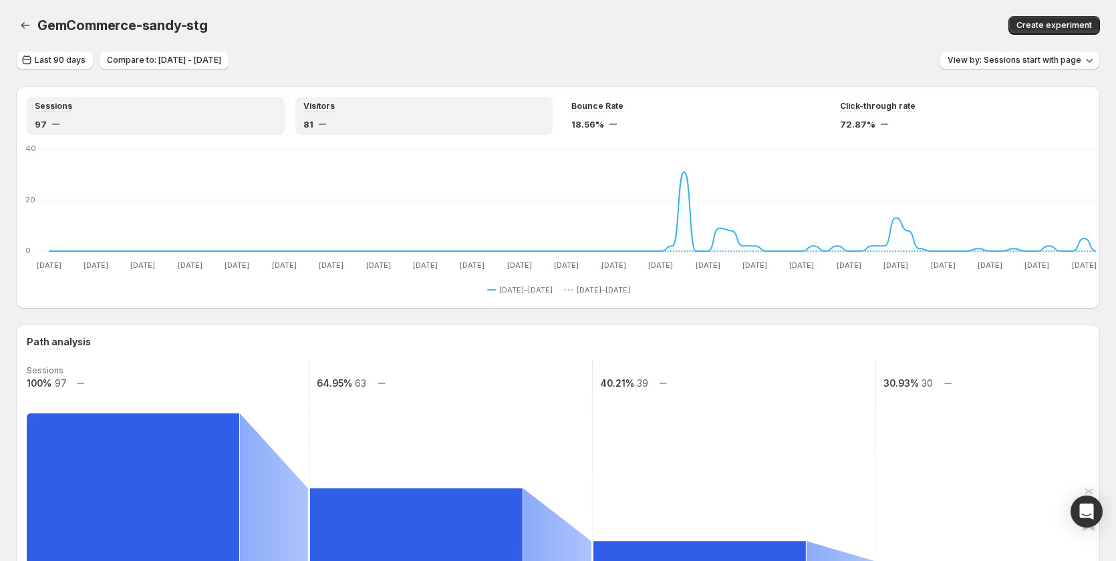
click at [183, 125] on div "97" at bounding box center [156, 124] width 242 height 13
click at [672, 118] on div "18.56%" at bounding box center [692, 124] width 242 height 13
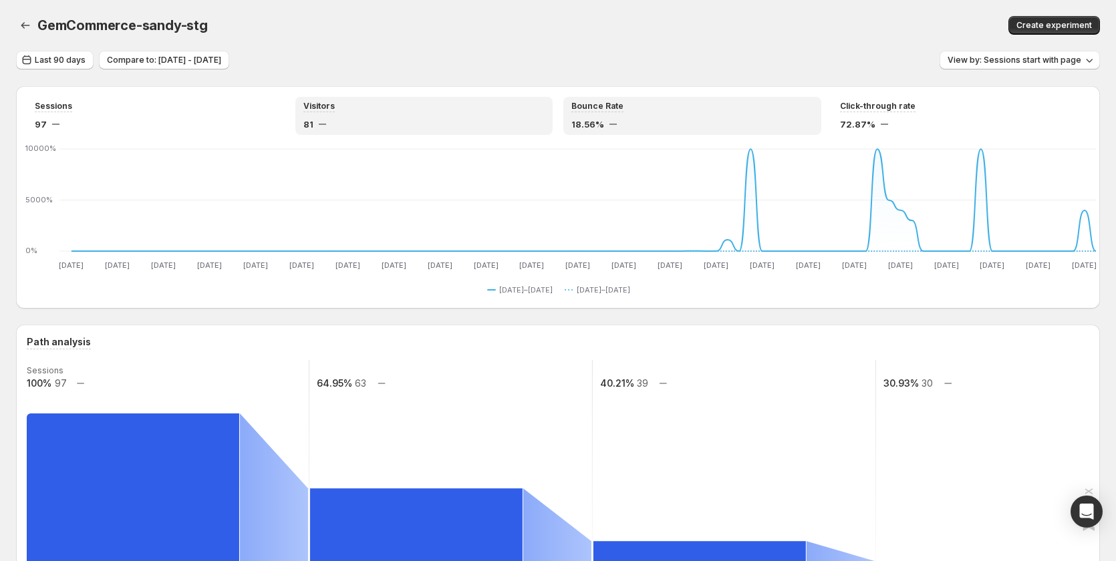
click at [355, 122] on div "81" at bounding box center [424, 124] width 242 height 13
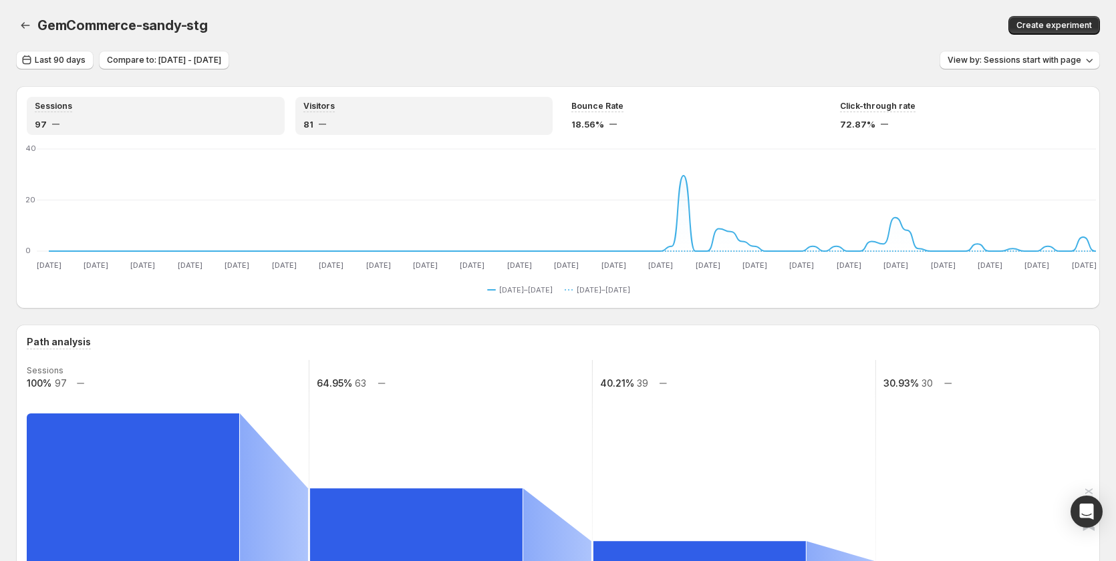
click at [162, 116] on div "Sessions 97" at bounding box center [156, 116] width 242 height 30
click at [366, 116] on div "Visitors 81" at bounding box center [424, 116] width 242 height 30
drag, startPoint x: 144, startPoint y: 114, endPoint x: 322, endPoint y: 114, distance: 178.4
click at [150, 114] on div "Sessions 97" at bounding box center [156, 116] width 242 height 30
drag, startPoint x: 329, startPoint y: 114, endPoint x: 109, endPoint y: 120, distance: 220.6
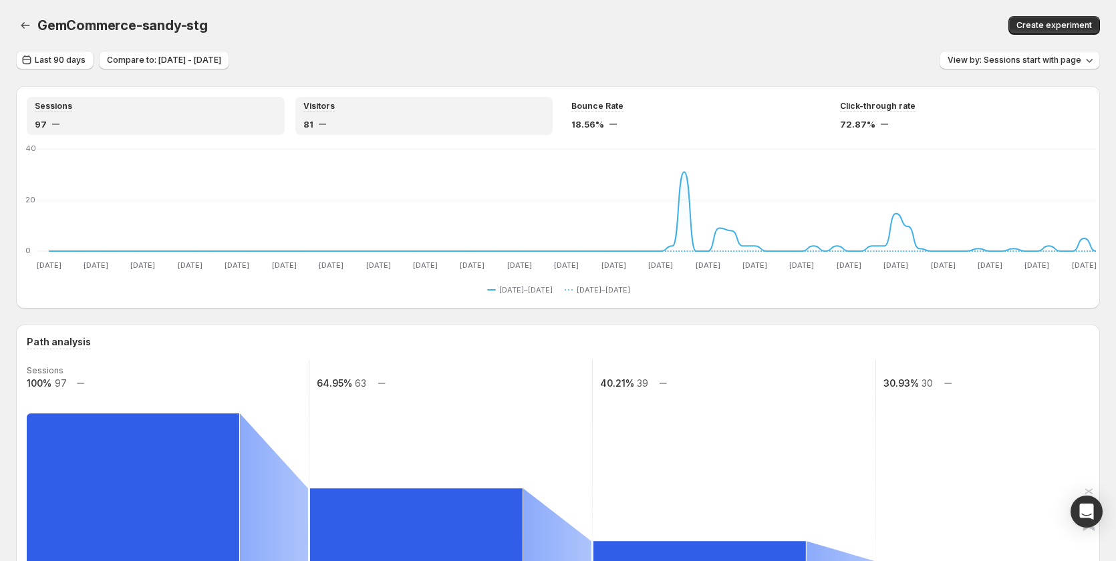
click at [325, 116] on div "Visitors 81" at bounding box center [424, 116] width 242 height 30
drag, startPoint x: 91, startPoint y: 120, endPoint x: 152, endPoint y: 120, distance: 60.8
click at [152, 120] on div "97" at bounding box center [156, 124] width 242 height 13
click at [325, 120] on div "81" at bounding box center [424, 124] width 242 height 13
drag, startPoint x: 86, startPoint y: 118, endPoint x: 94, endPoint y: 118, distance: 7.3
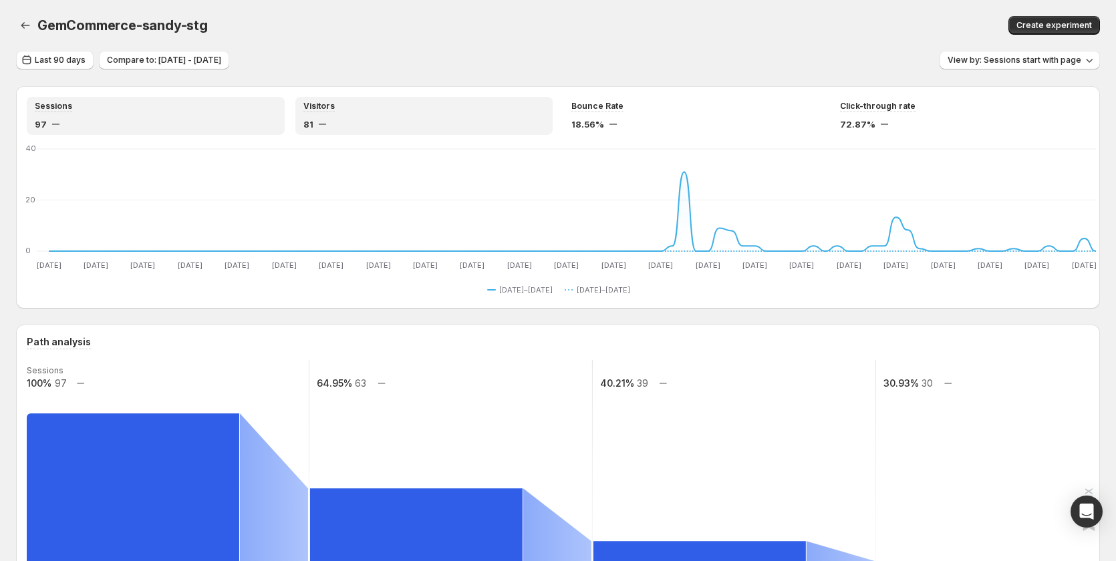
click at [94, 118] on div "97" at bounding box center [156, 124] width 242 height 13
click at [299, 112] on div "Visitors 81" at bounding box center [424, 116] width 258 height 38
drag, startPoint x: 186, startPoint y: 112, endPoint x: 338, endPoint y: 116, distance: 151.7
click at [187, 112] on div "Sessions 97" at bounding box center [156, 116] width 242 height 30
click at [346, 116] on div "Visitors 81" at bounding box center [424, 116] width 242 height 30
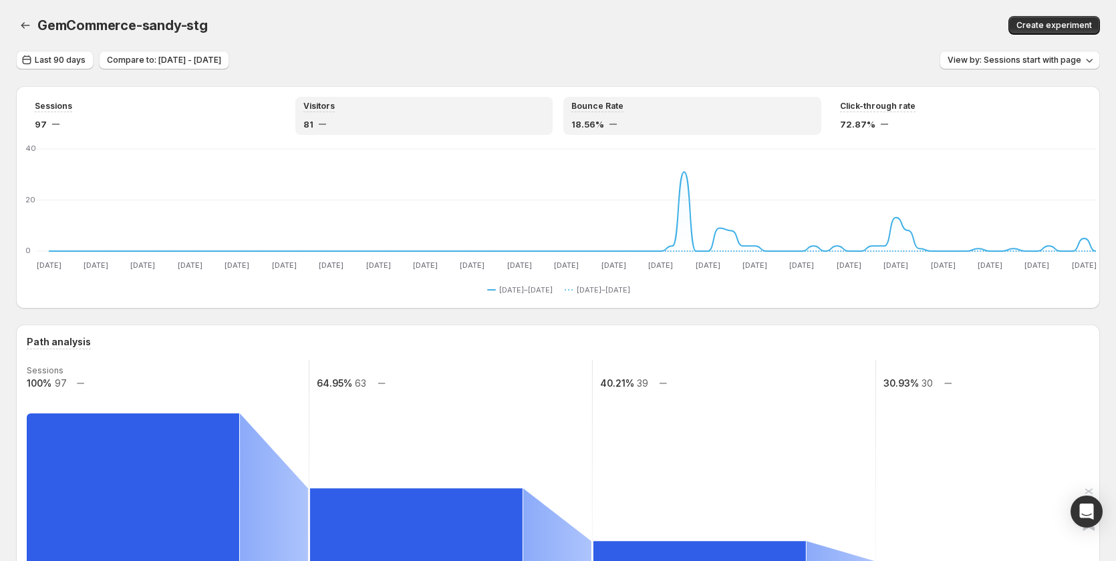
click at [724, 120] on div "18.56%" at bounding box center [692, 124] width 242 height 13
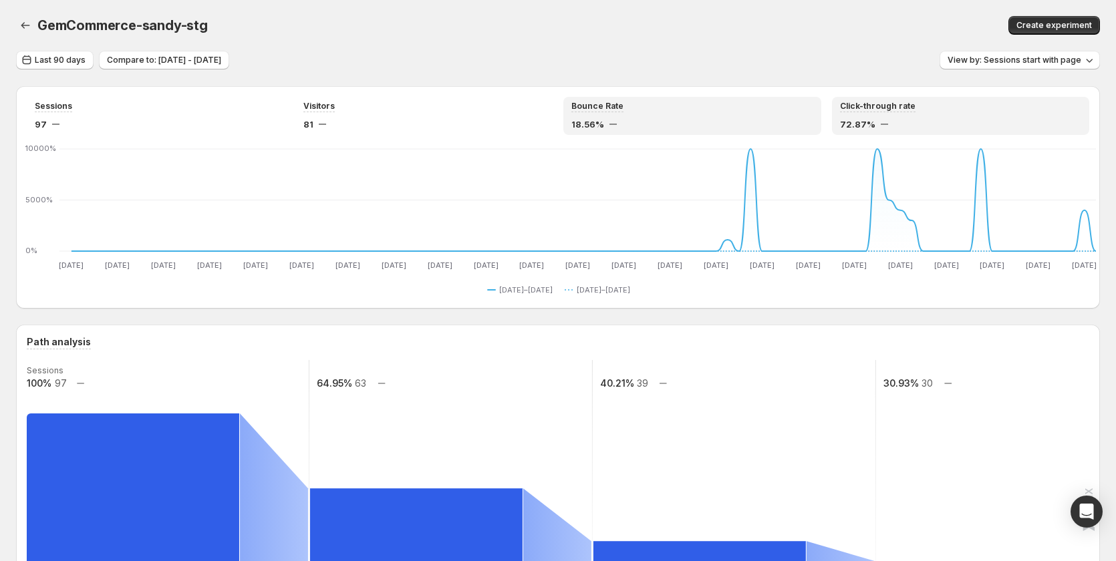
click at [851, 116] on div "Click-through rate 72.87%" at bounding box center [961, 116] width 242 height 30
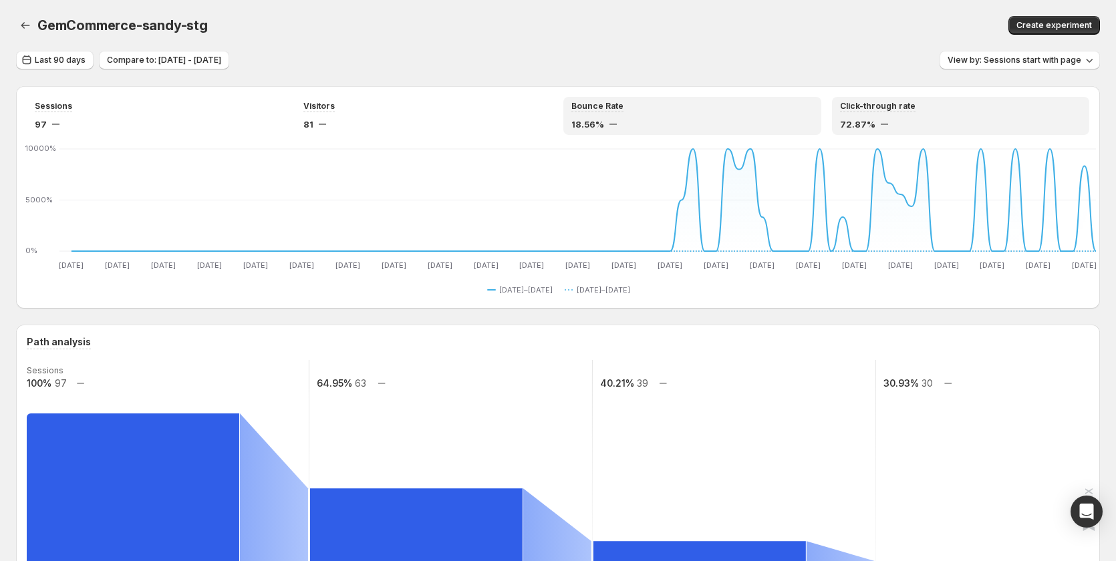
click at [713, 112] on div "Bounce Rate 18.56%" at bounding box center [692, 116] width 242 height 30
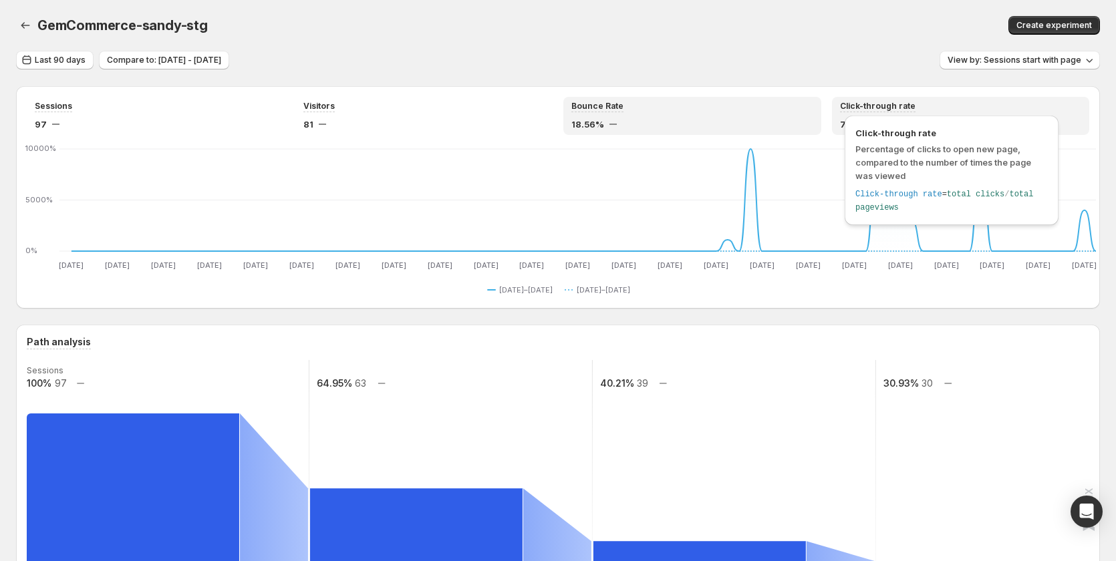
click at [846, 112] on div "Click-through rate" at bounding box center [878, 106] width 76 height 11
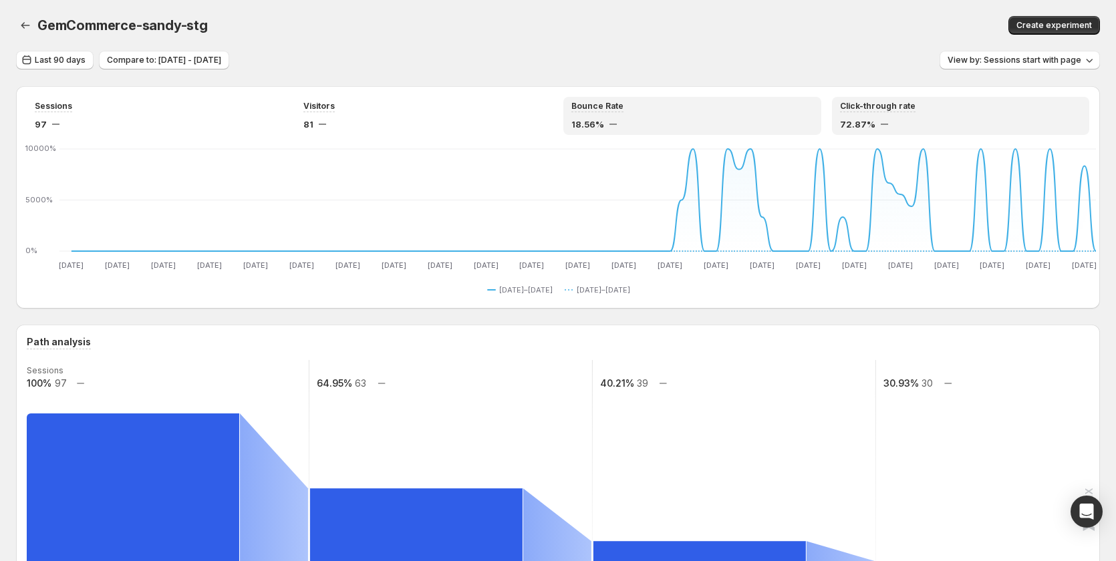
click at [704, 115] on div "Bounce Rate 18.56%" at bounding box center [692, 116] width 242 height 30
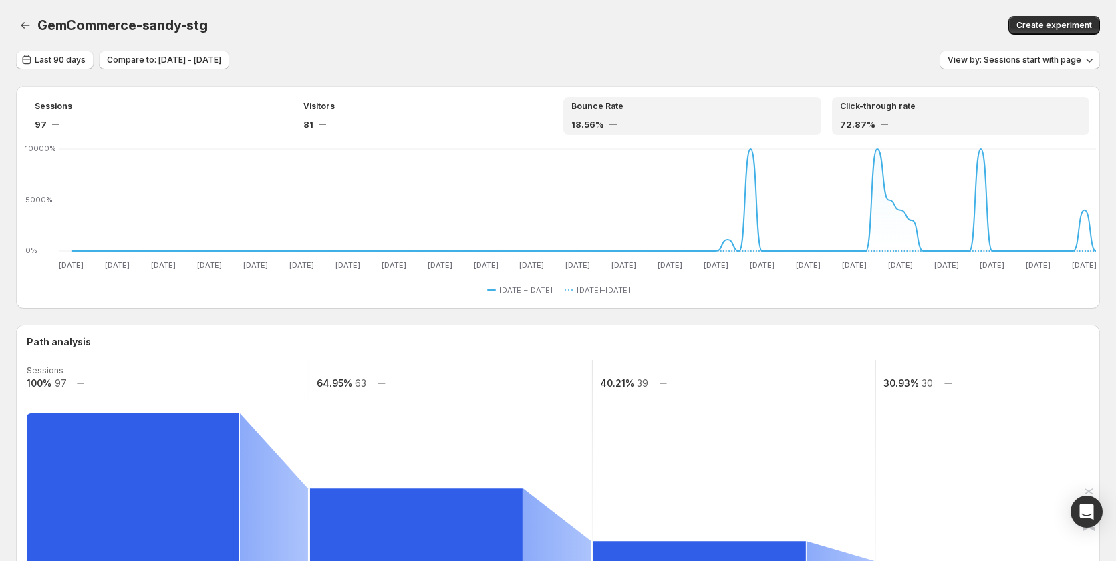
click at [906, 115] on div "Click-through rate 72.87%" at bounding box center [961, 116] width 242 height 30
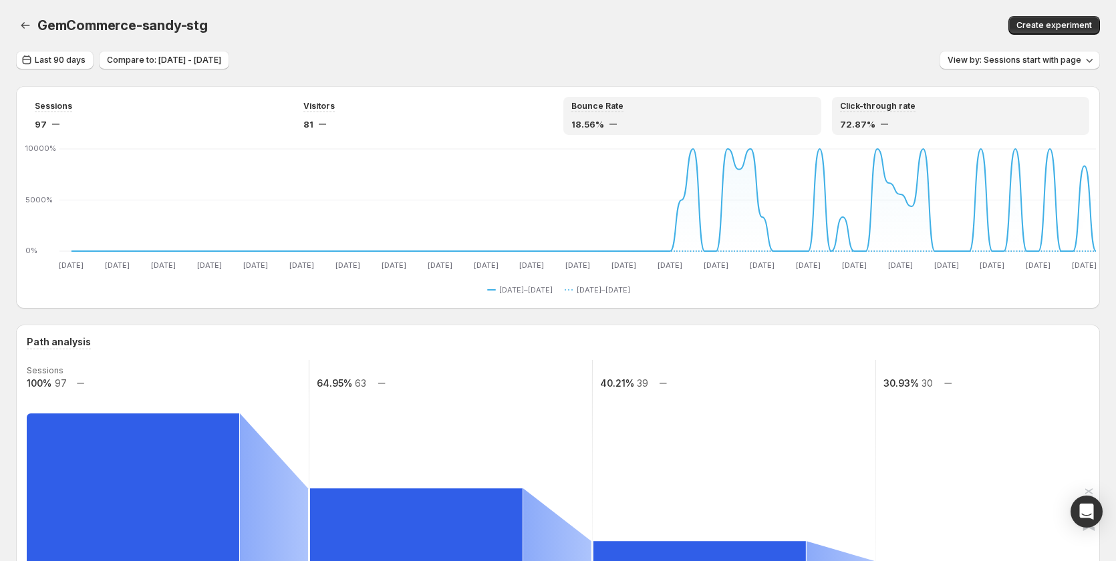
click at [725, 104] on div "Bounce Rate" at bounding box center [692, 106] width 242 height 11
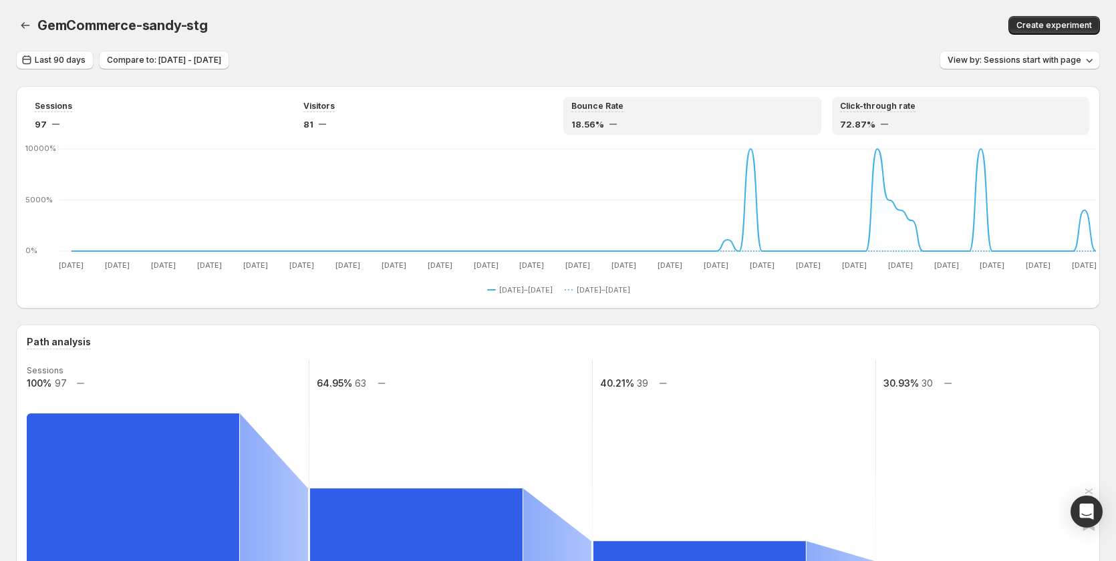
click at [911, 118] on div "72.87%" at bounding box center [961, 124] width 242 height 13
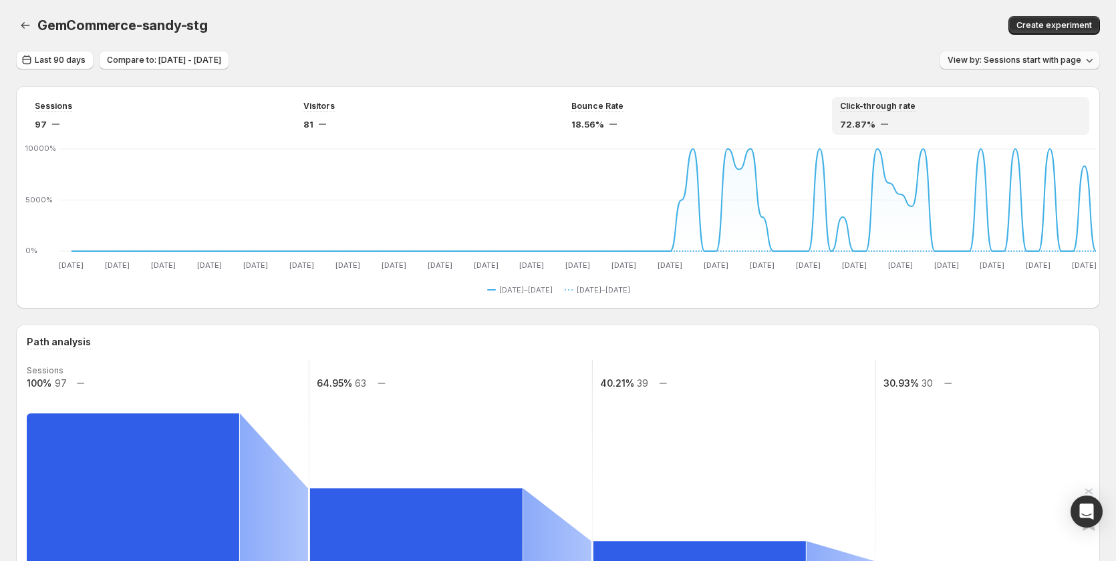
click at [1009, 61] on span "View by: Sessions start with page" at bounding box center [1014, 60] width 134 height 11
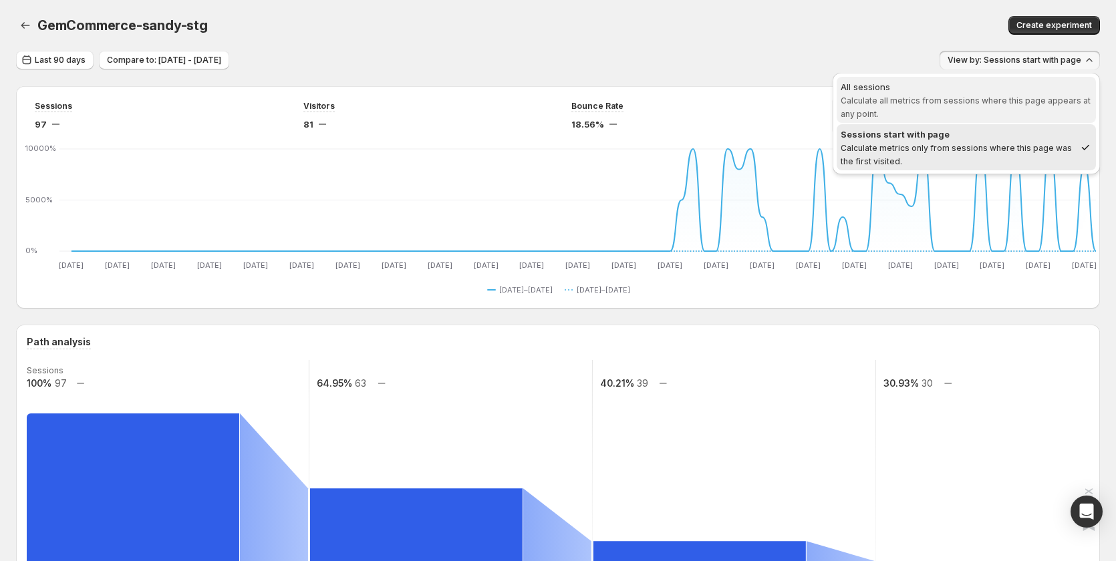
drag, startPoint x: 993, startPoint y: 96, endPoint x: 921, endPoint y: 253, distance: 172.2
click at [992, 97] on span "Calculate all metrics from sessions where this page appears at any point." at bounding box center [966, 107] width 250 height 23
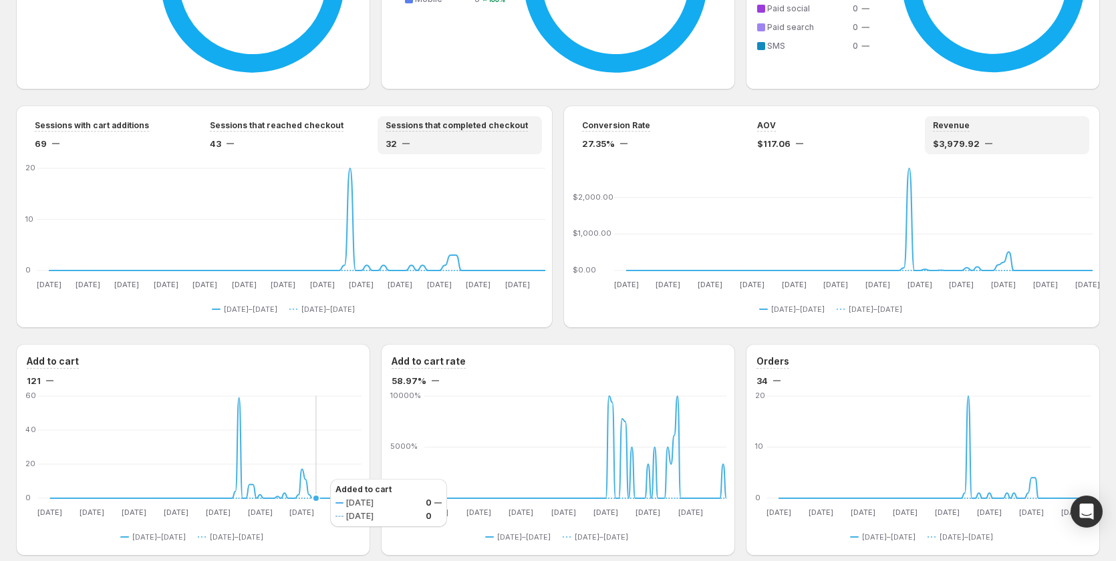
scroll to position [1129, 0]
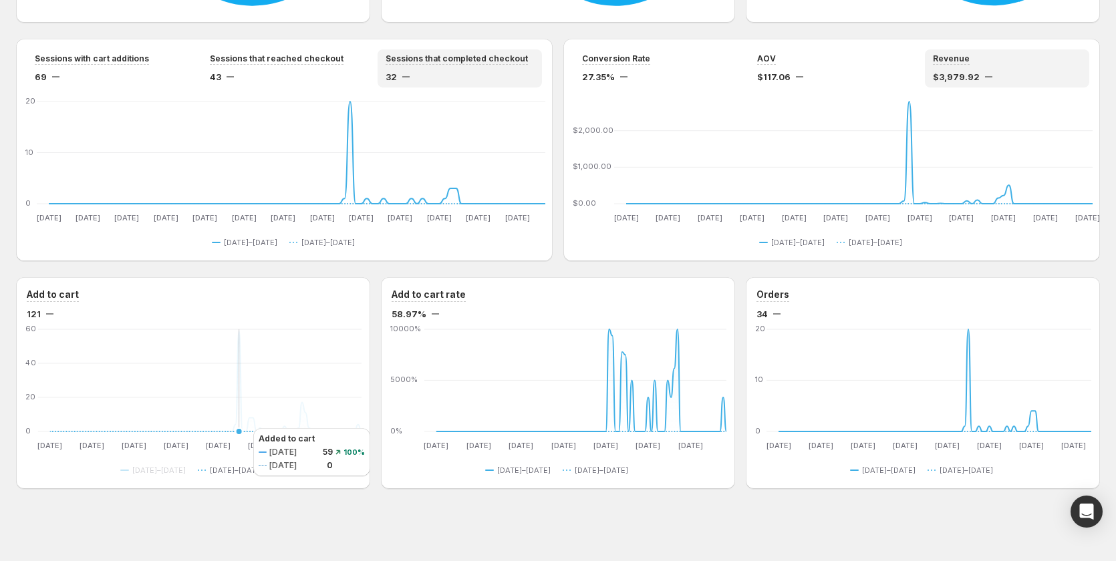
click at [240, 432] on icon at bounding box center [206, 432] width 312 height 0
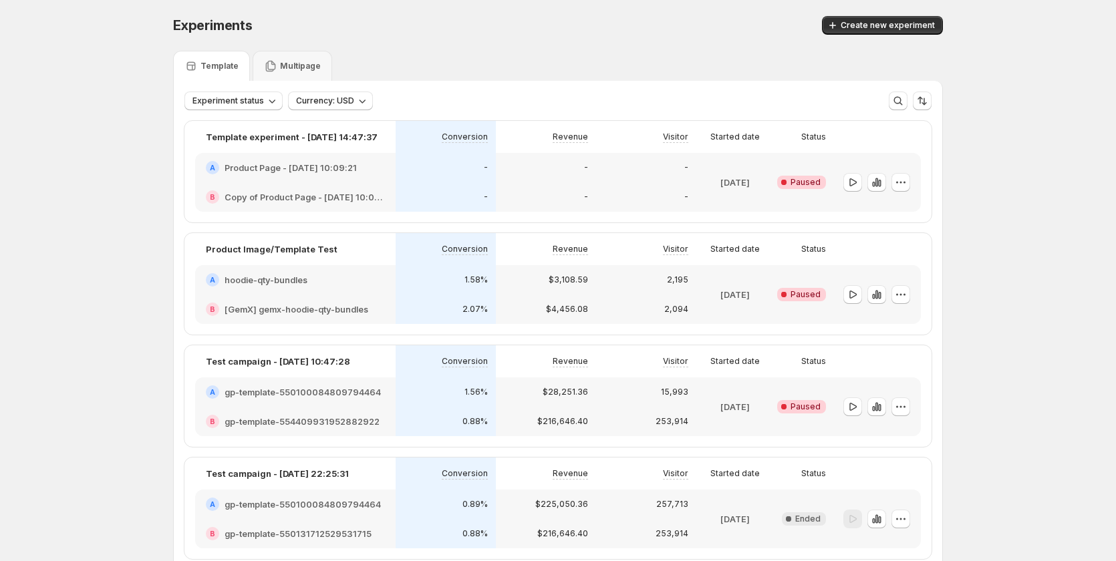
scroll to position [82, 0]
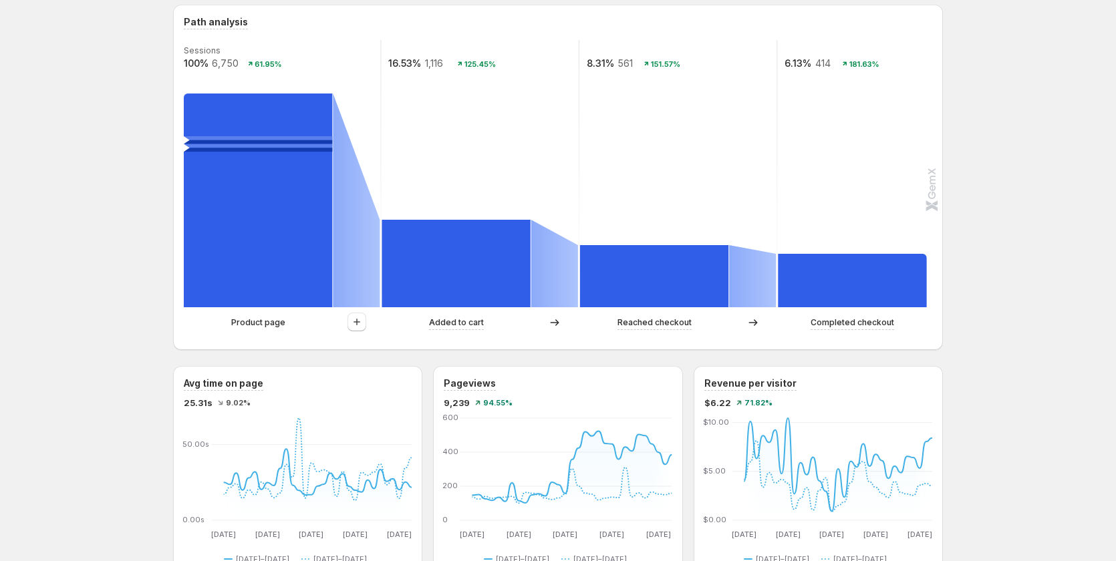
scroll to position [334, 0]
